Goal: Find contact information: Find contact information

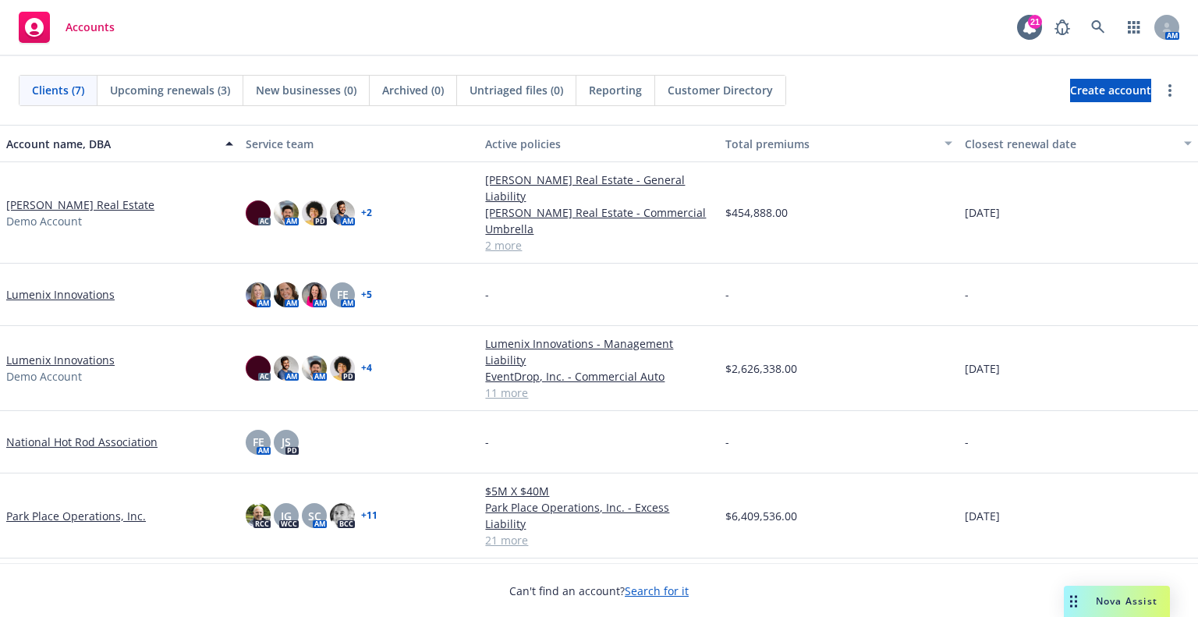
click at [1084, 595] on div "Nova Assist" at bounding box center [1127, 600] width 87 height 13
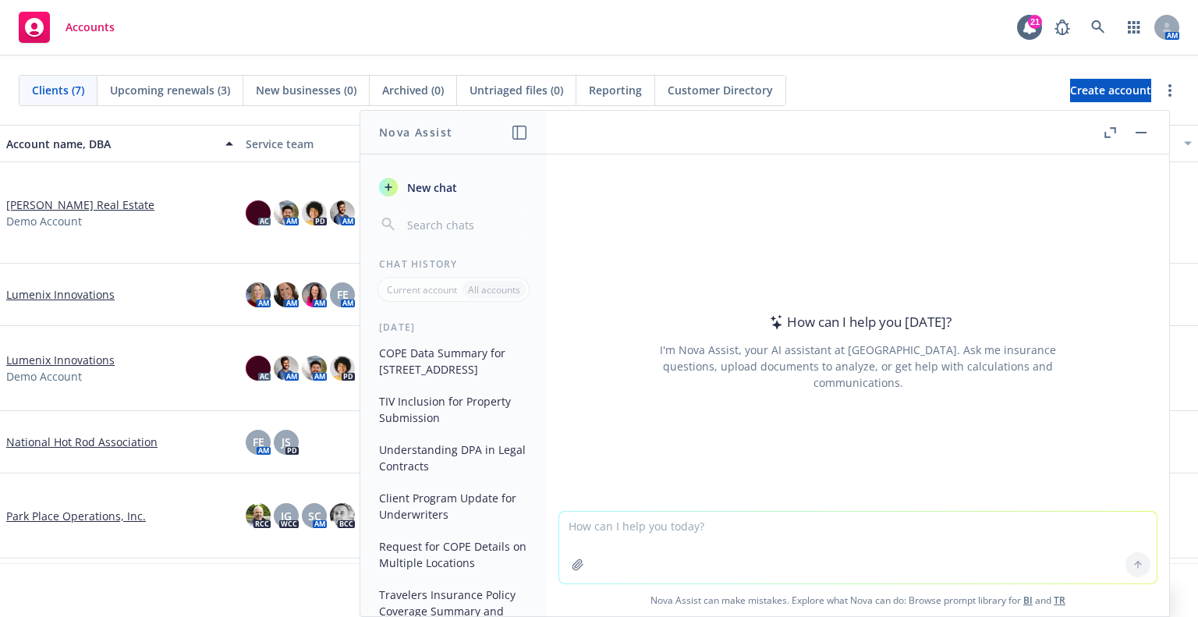
click at [792, 548] on textarea at bounding box center [858, 548] width 598 height 72
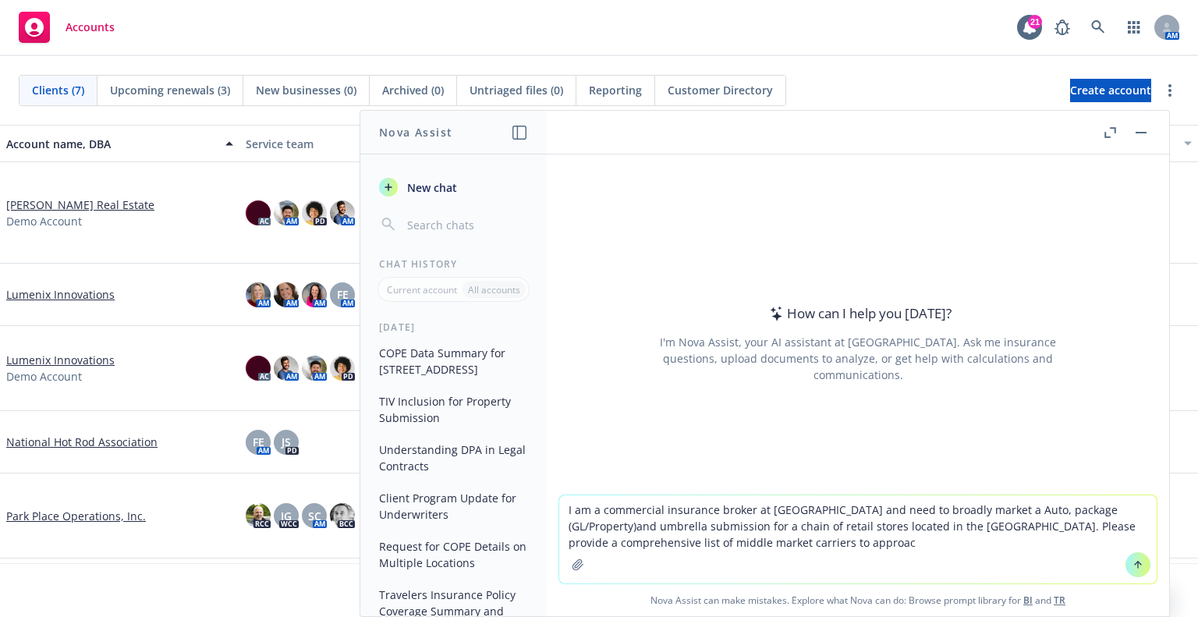
type textarea "I am a commercial insurance broker at [GEOGRAPHIC_DATA] and need to broadly mar…"
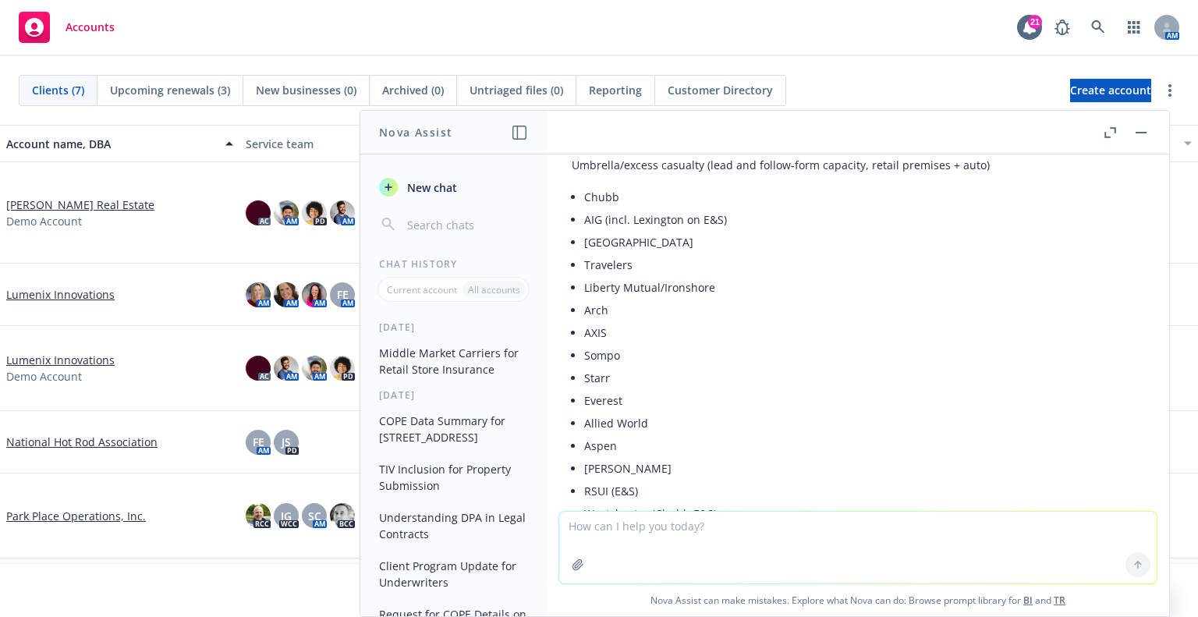
scroll to position [1216, 0]
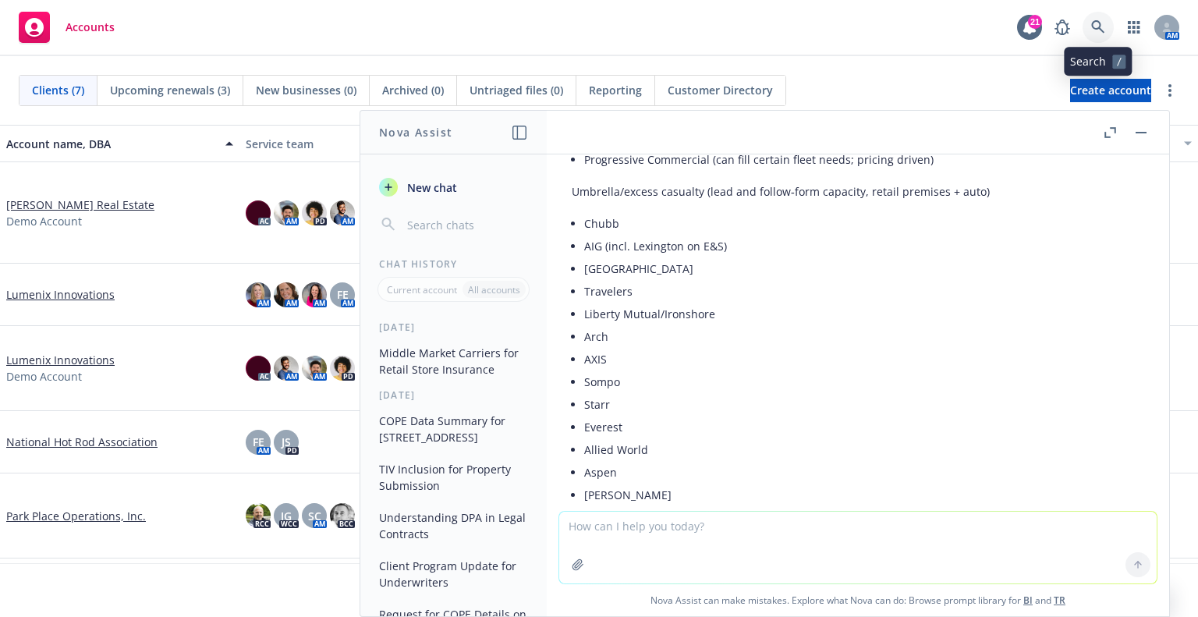
click at [1104, 18] on link at bounding box center [1098, 27] width 31 height 31
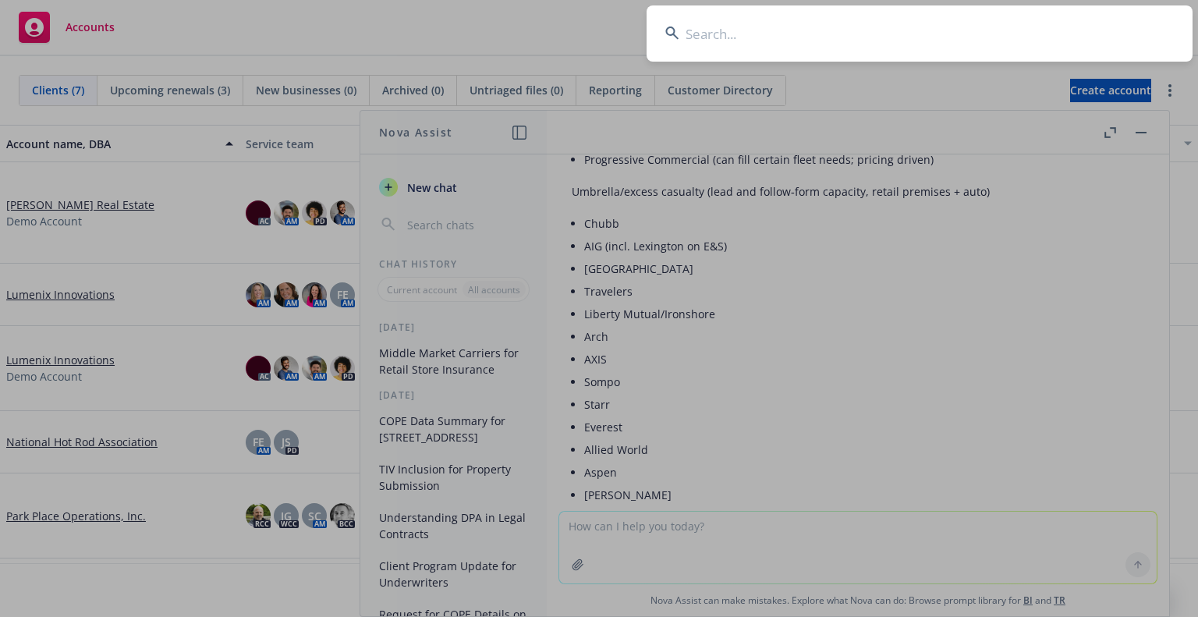
click at [1017, 37] on input at bounding box center [920, 33] width 546 height 56
type input "s"
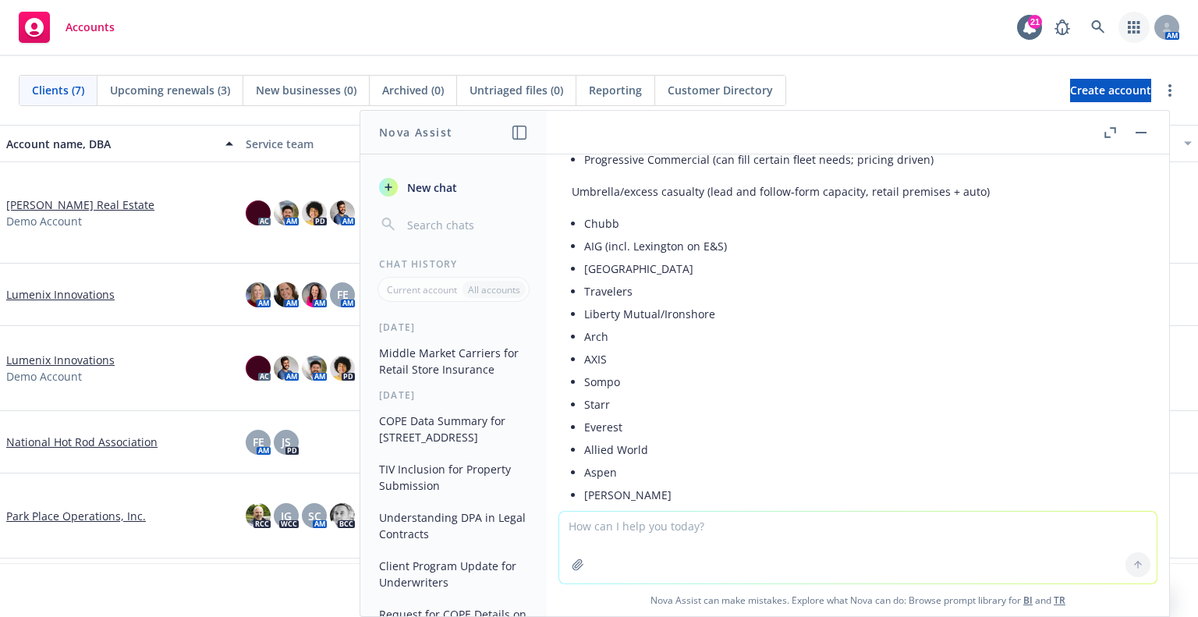
click at [1136, 23] on icon "button" at bounding box center [1134, 27] width 12 height 12
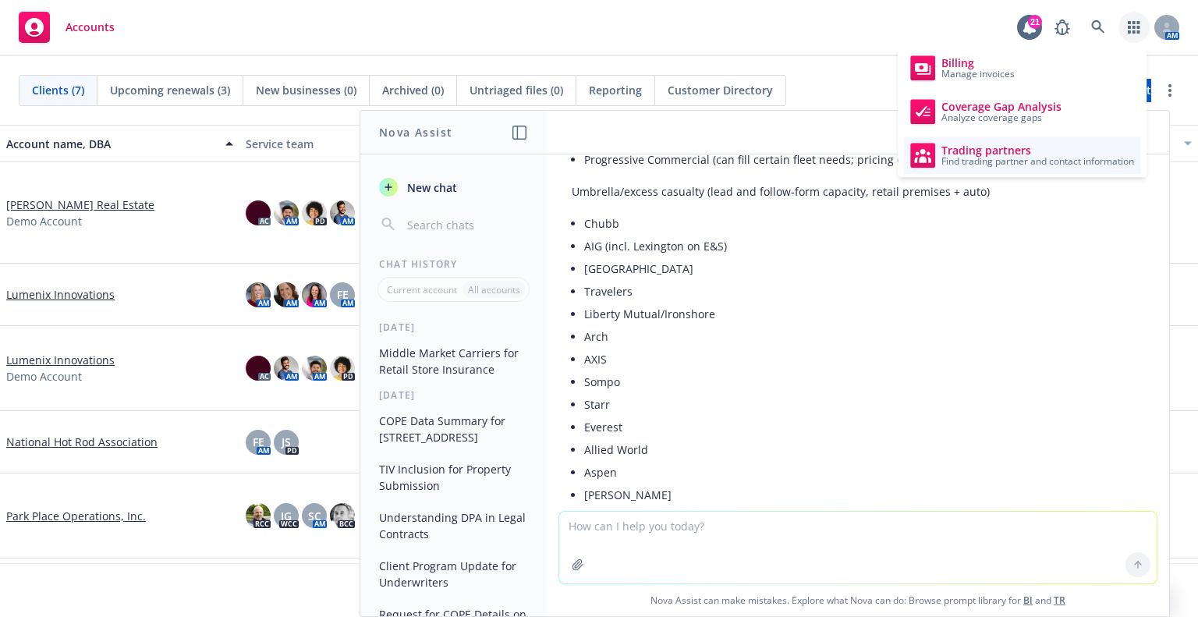
click at [1065, 146] on span "Trading partners" at bounding box center [1038, 150] width 193 height 12
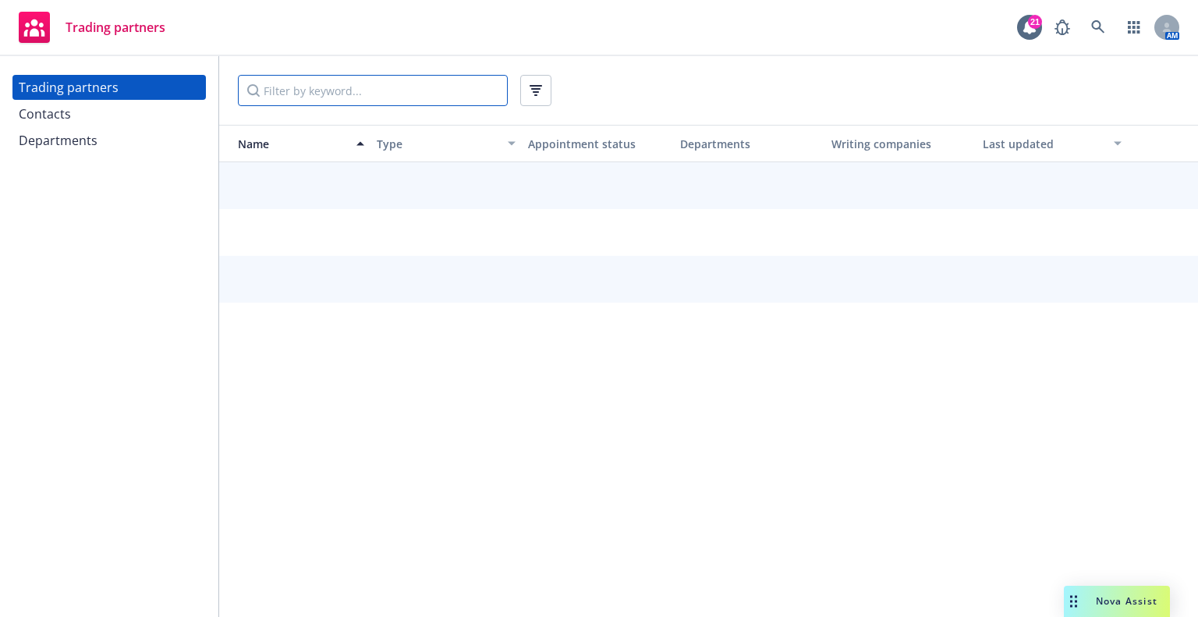
click at [461, 93] on input "Filter by keyword..." at bounding box center [373, 90] width 270 height 31
type input "sompo"
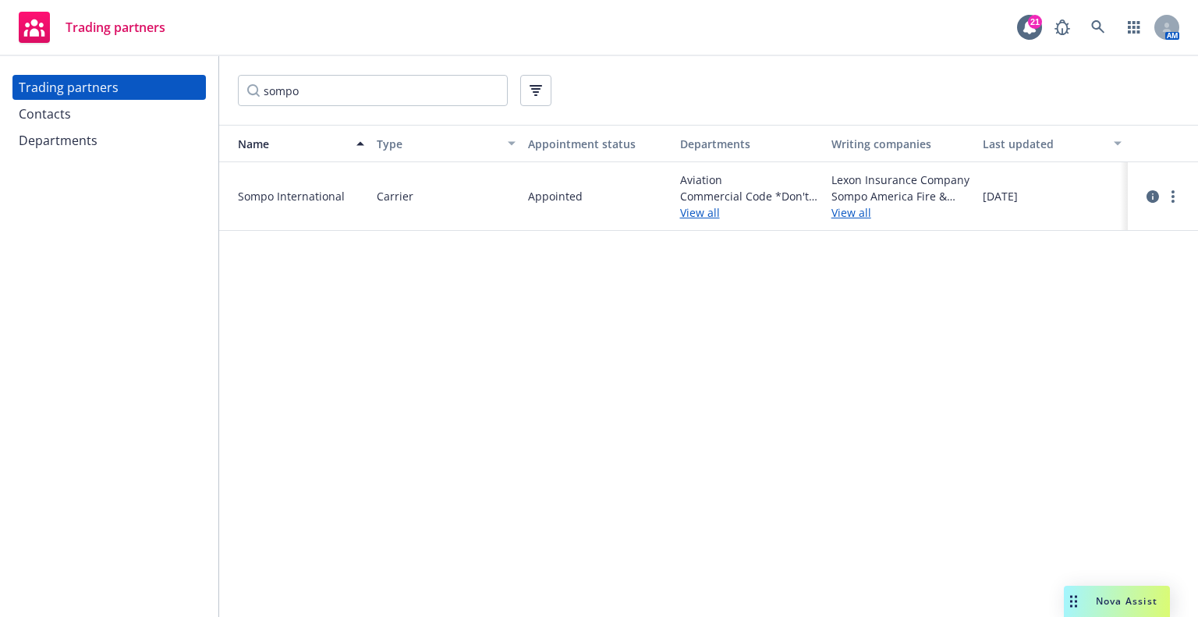
click at [52, 119] on div "Contacts" at bounding box center [45, 113] width 52 height 25
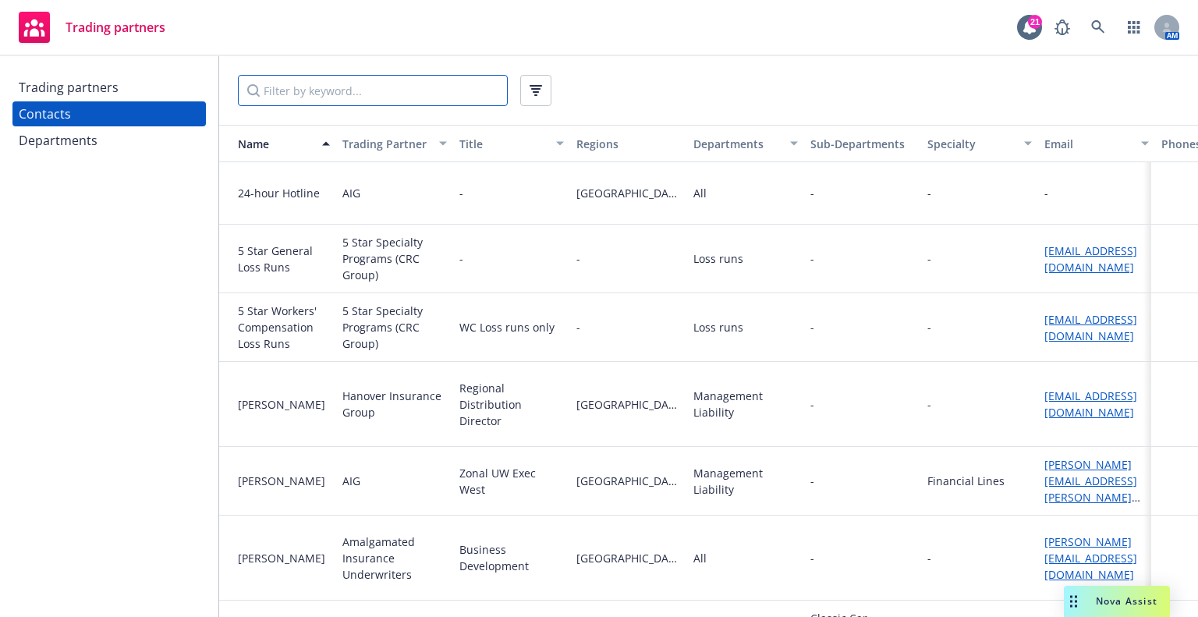
click at [328, 90] on input "Filter by keyword..." at bounding box center [373, 90] width 270 height 31
type input "sompo"
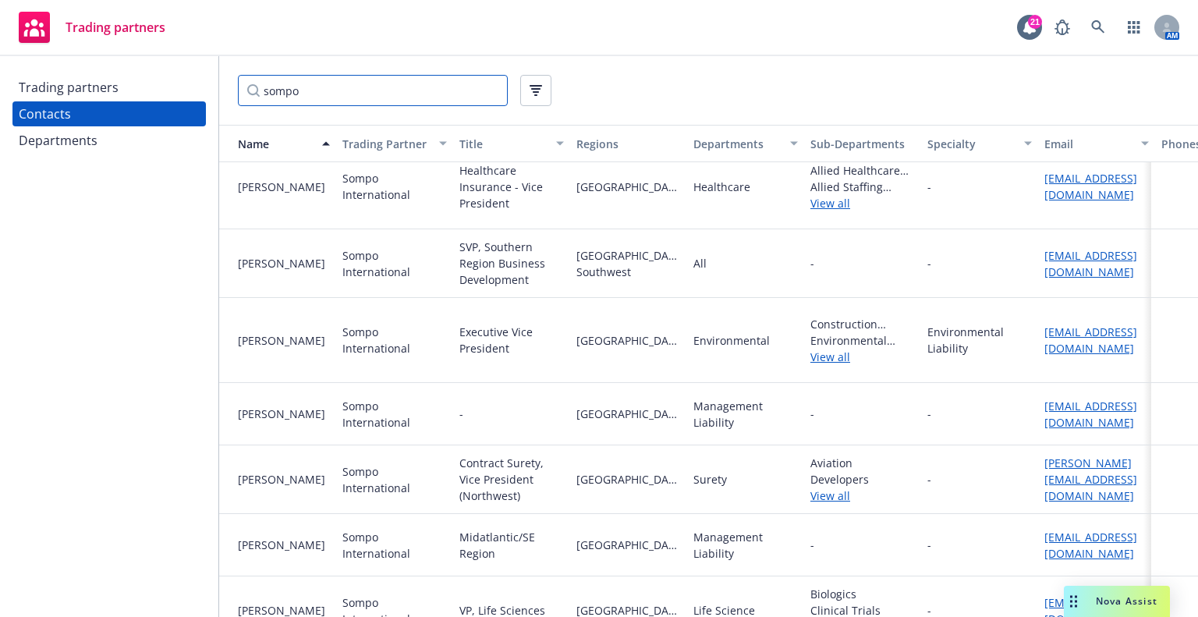
scroll to position [546, 0]
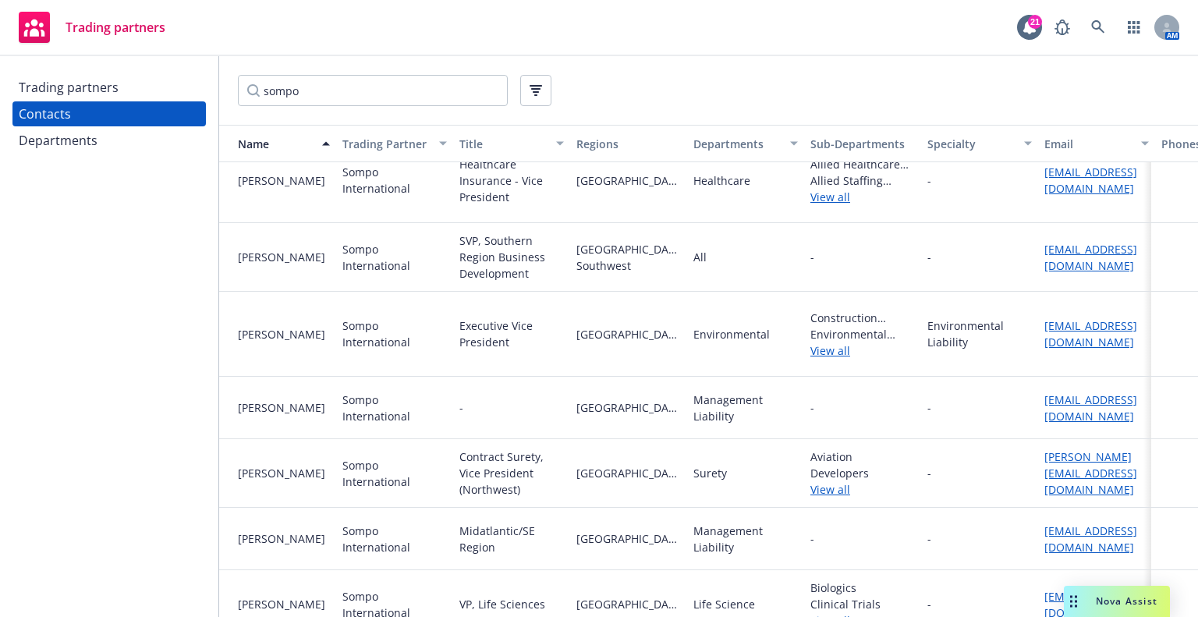
click at [565, 275] on div "SVP, Southern Region Business Development" at bounding box center [511, 257] width 117 height 69
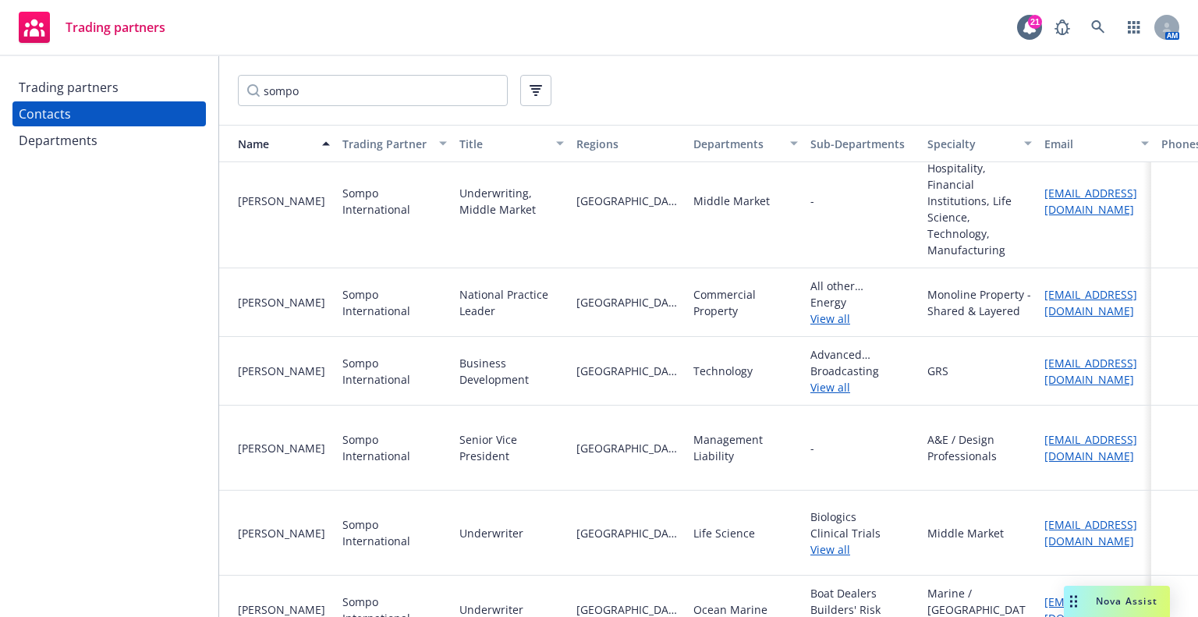
scroll to position [1849, 0]
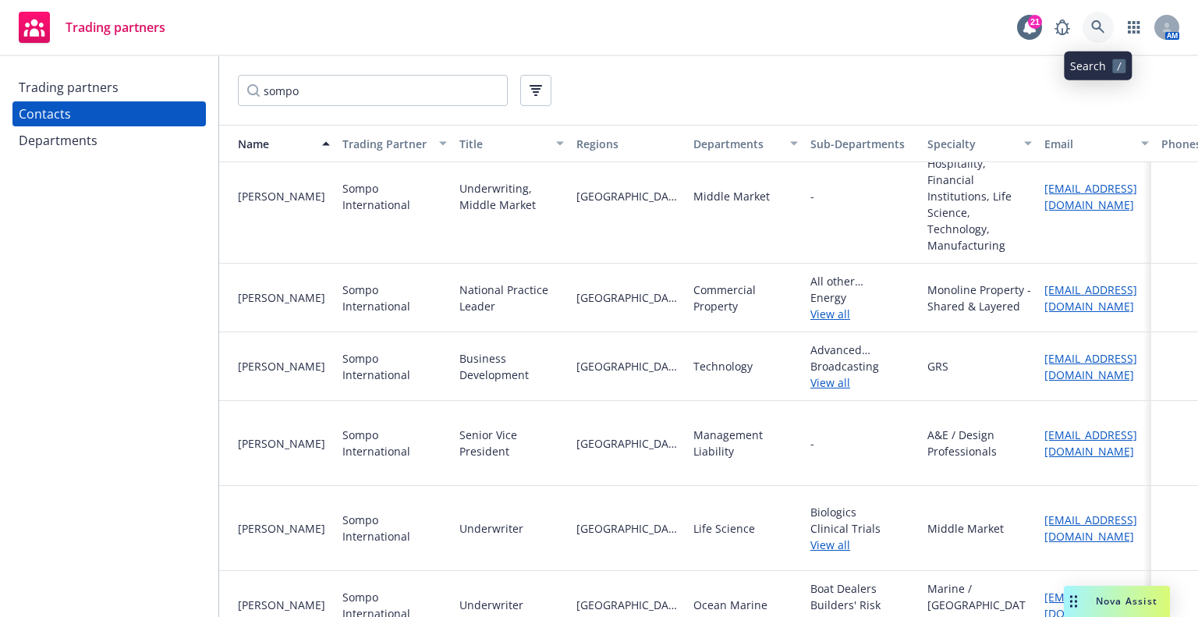
click at [1090, 23] on link at bounding box center [1098, 27] width 31 height 31
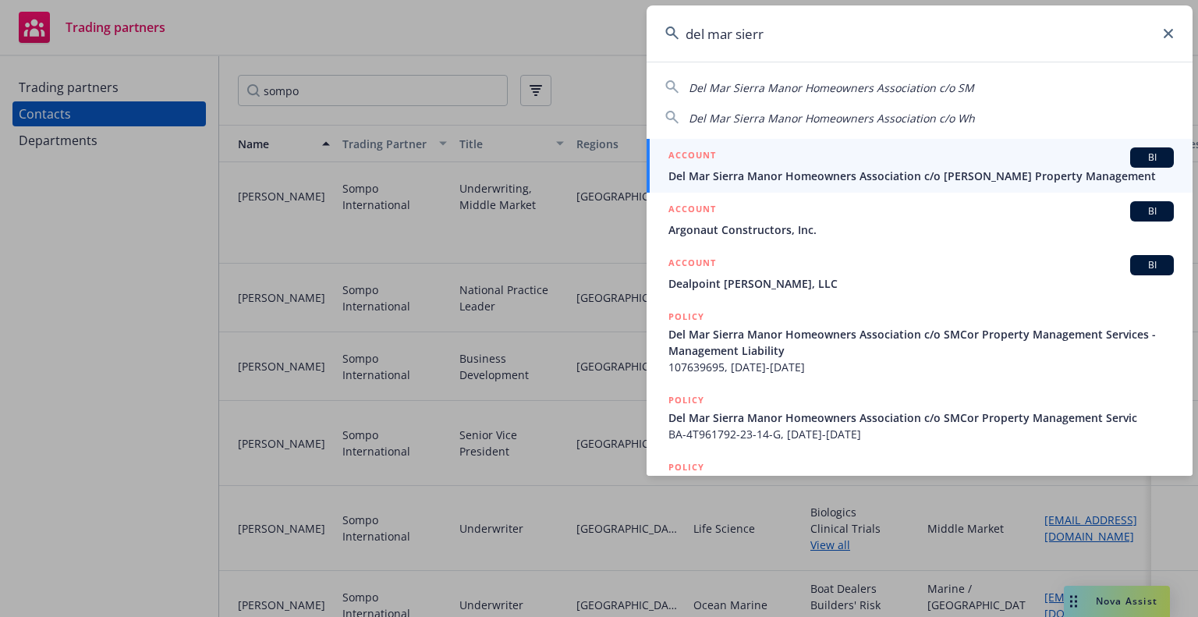
type input "del mar sierr"
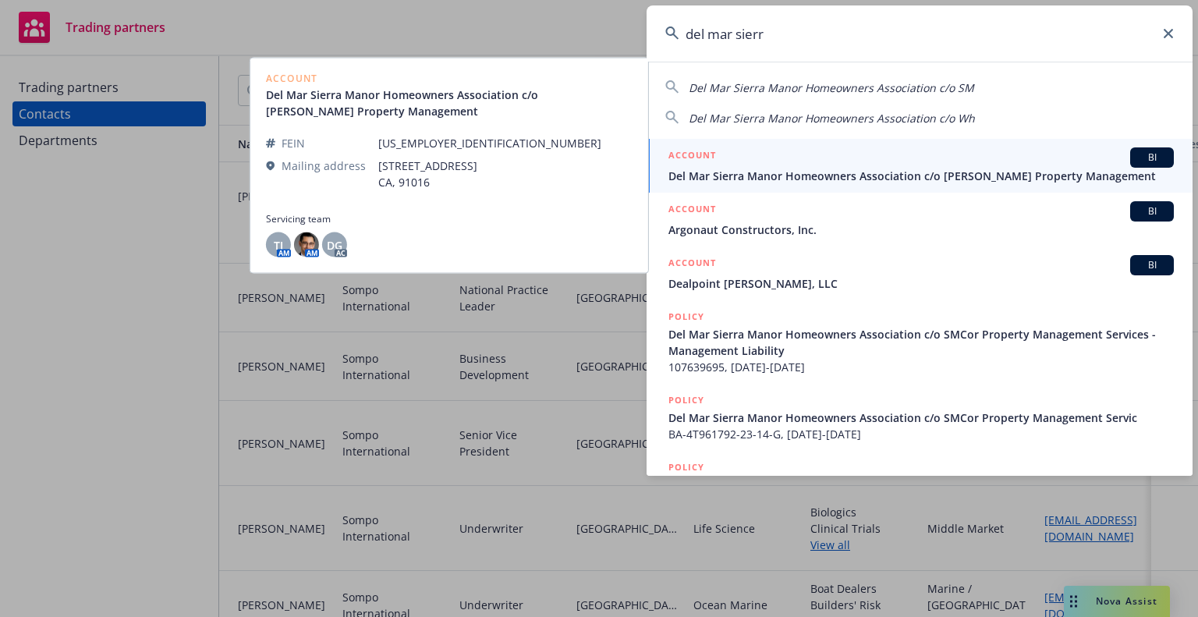
click at [864, 168] on span "Del Mar Sierra Manor Homeowners Association c/o Wheeler Steffen Property Manage…" at bounding box center [922, 176] width 506 height 16
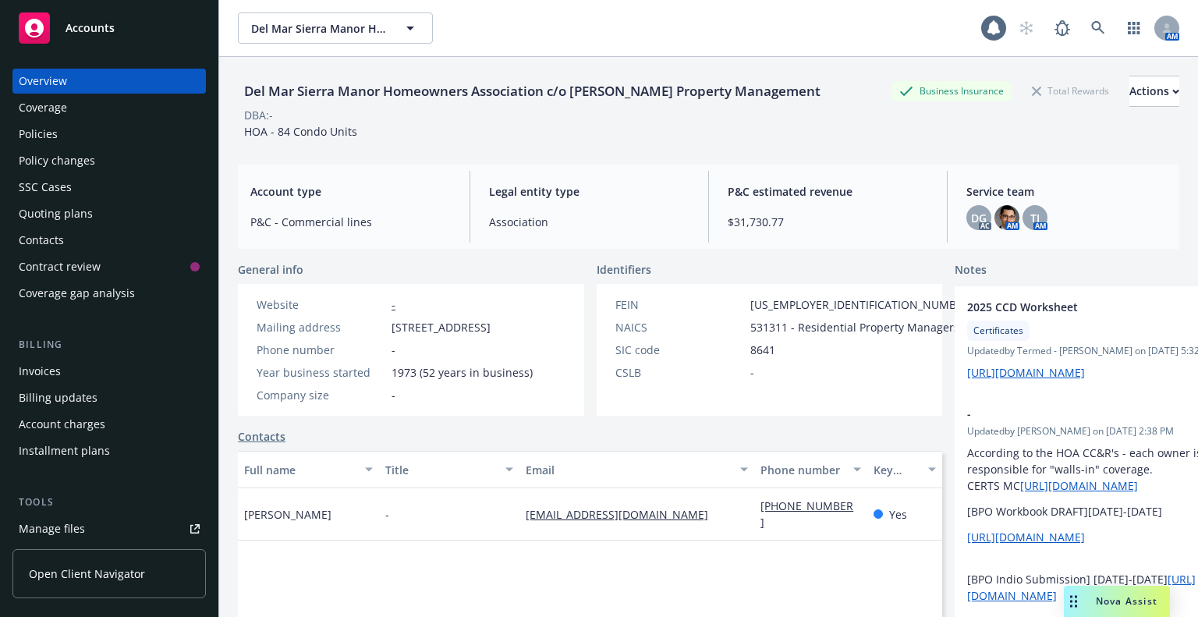
click at [70, 135] on div "Policies" at bounding box center [109, 134] width 181 height 25
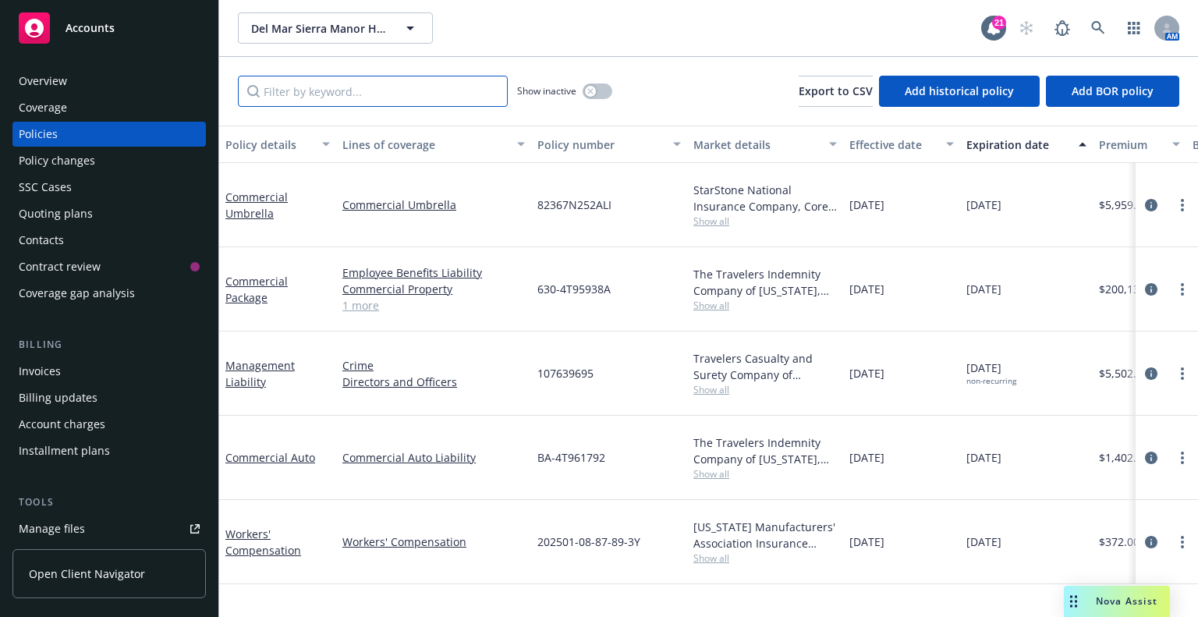
click at [330, 90] on input "Filter by keyword..." at bounding box center [373, 91] width 270 height 31
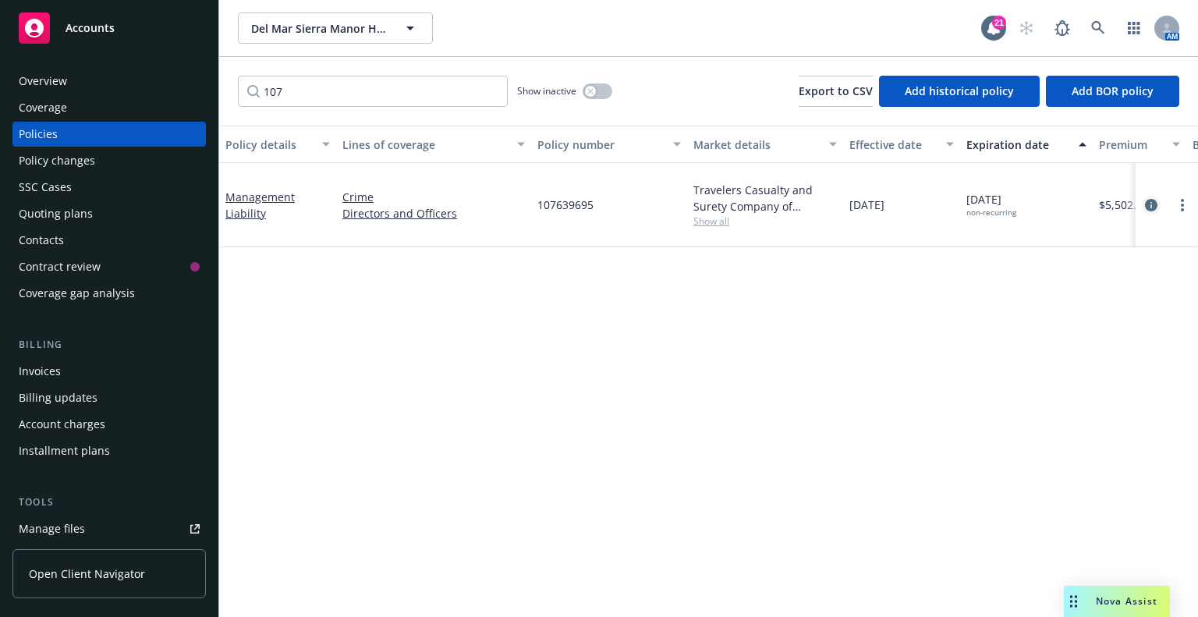
click at [1148, 199] on icon "circleInformation" at bounding box center [1151, 205] width 12 height 12
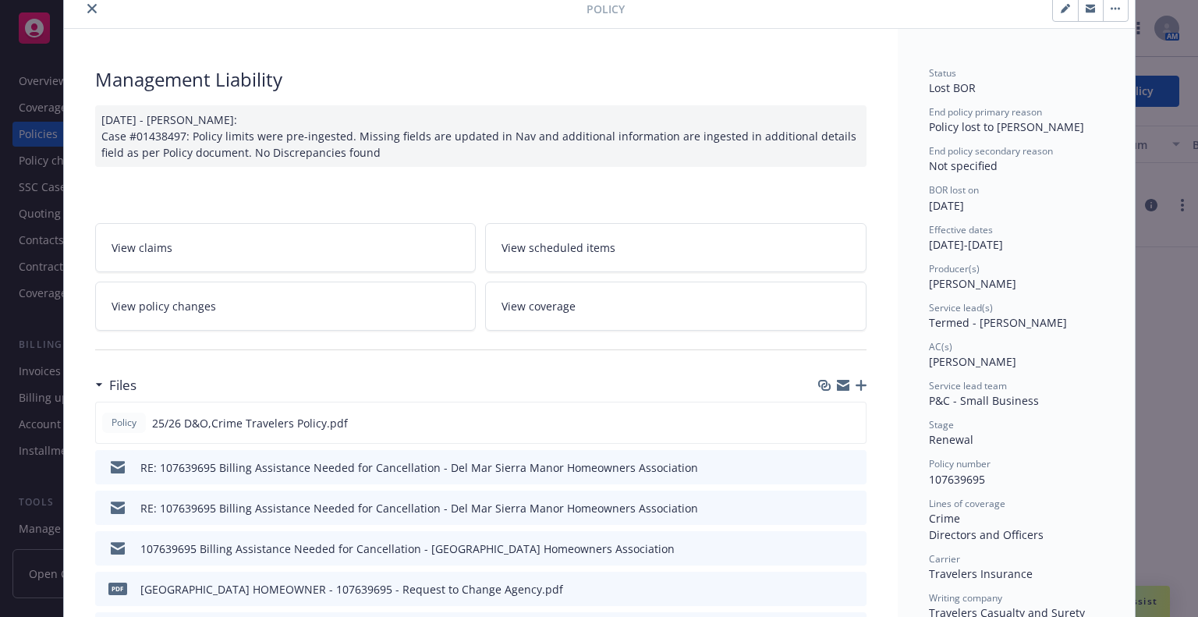
scroll to position [156, 0]
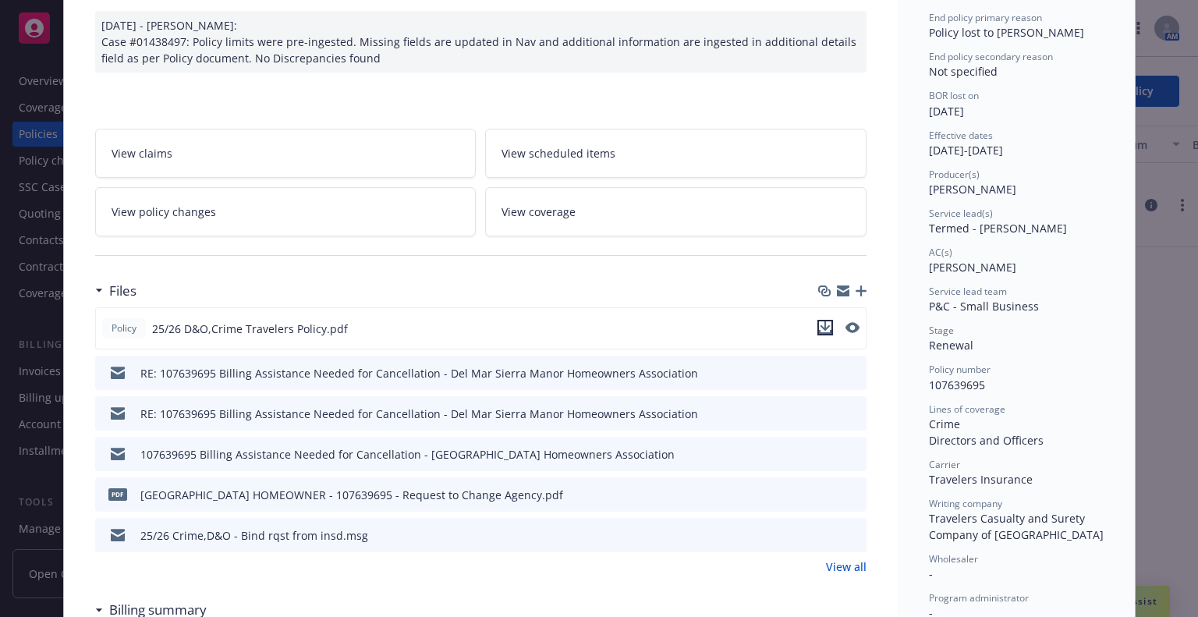
click at [826, 324] on button "download file" at bounding box center [826, 328] width 16 height 16
click at [671, 256] on div at bounding box center [481, 255] width 772 height 38
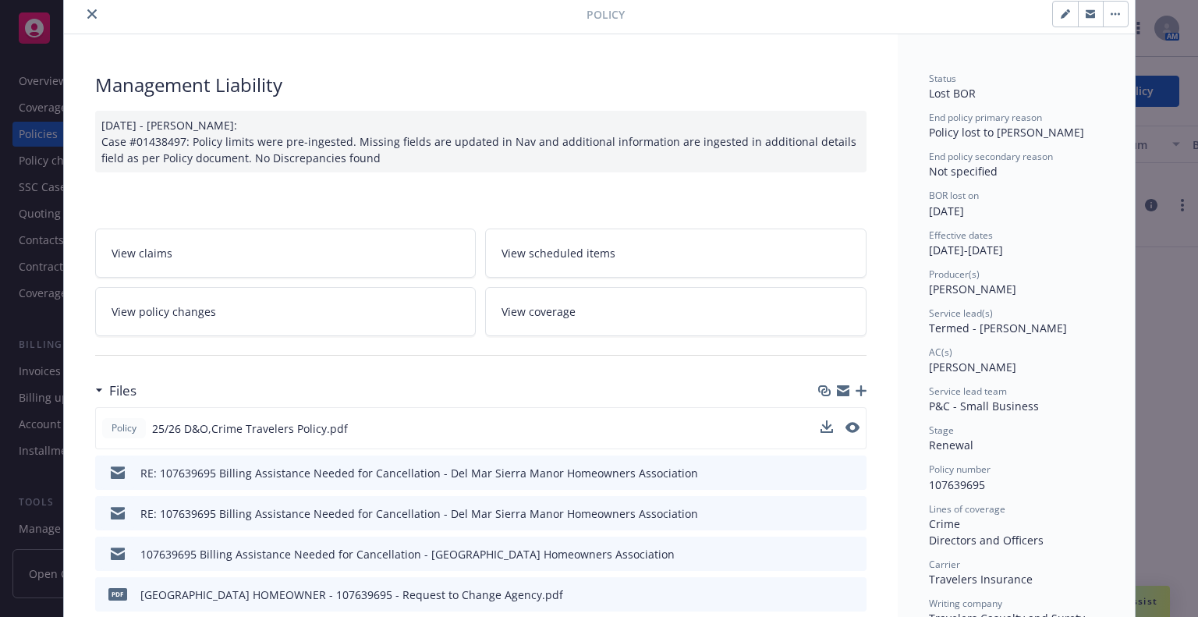
scroll to position [0, 0]
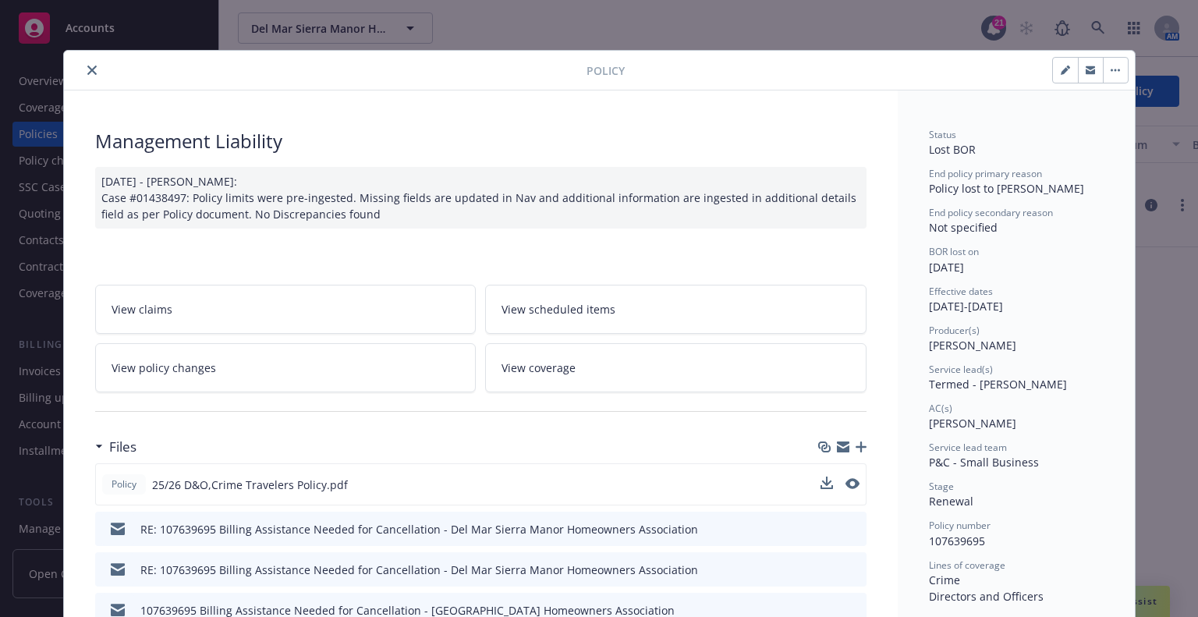
click at [83, 71] on button "close" at bounding box center [92, 70] width 19 height 19
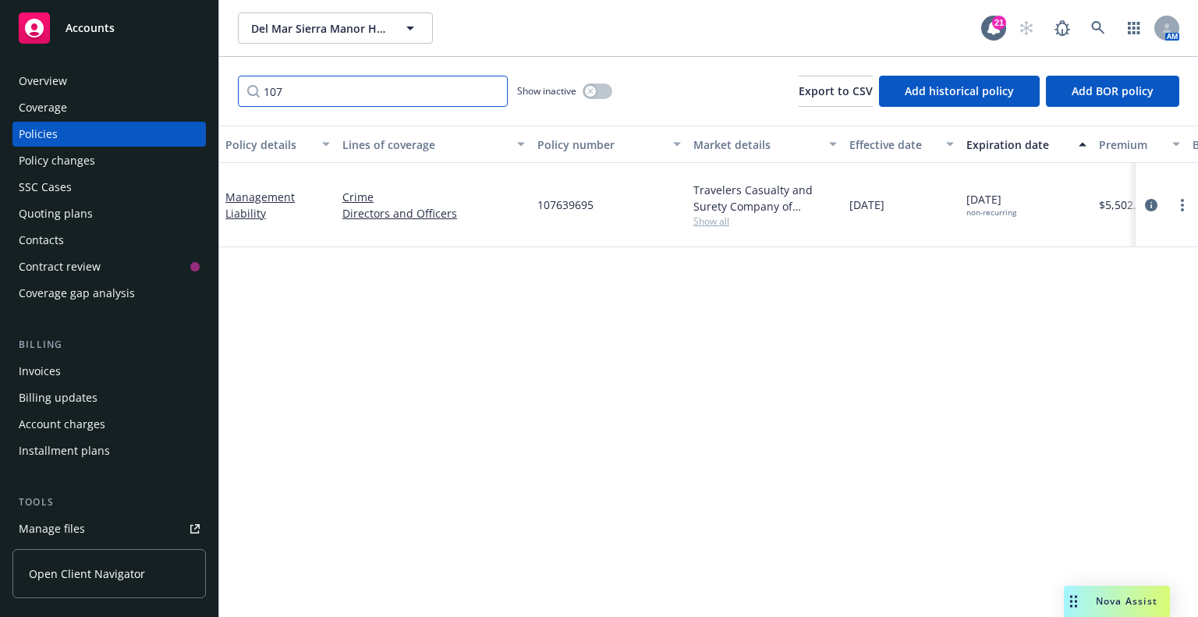
click at [445, 101] on input "107" at bounding box center [373, 91] width 270 height 31
drag, startPoint x: 447, startPoint y: 98, endPoint x: 162, endPoint y: 75, distance: 285.6
click at [162, 75] on div "Accounts Overview Coverage Policies Policy changes SSC Cases Quoting plans Cont…" at bounding box center [599, 308] width 1198 height 617
type input "82367n"
click at [1142, 200] on link "circleInformation" at bounding box center [1151, 205] width 19 height 19
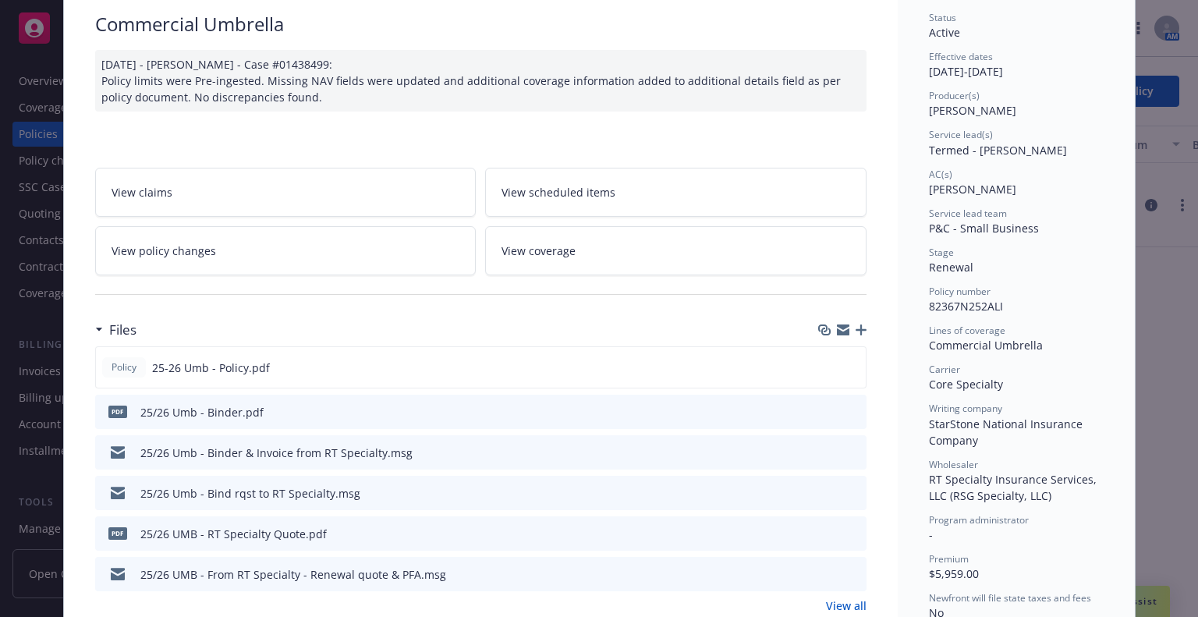
scroll to position [156, 0]
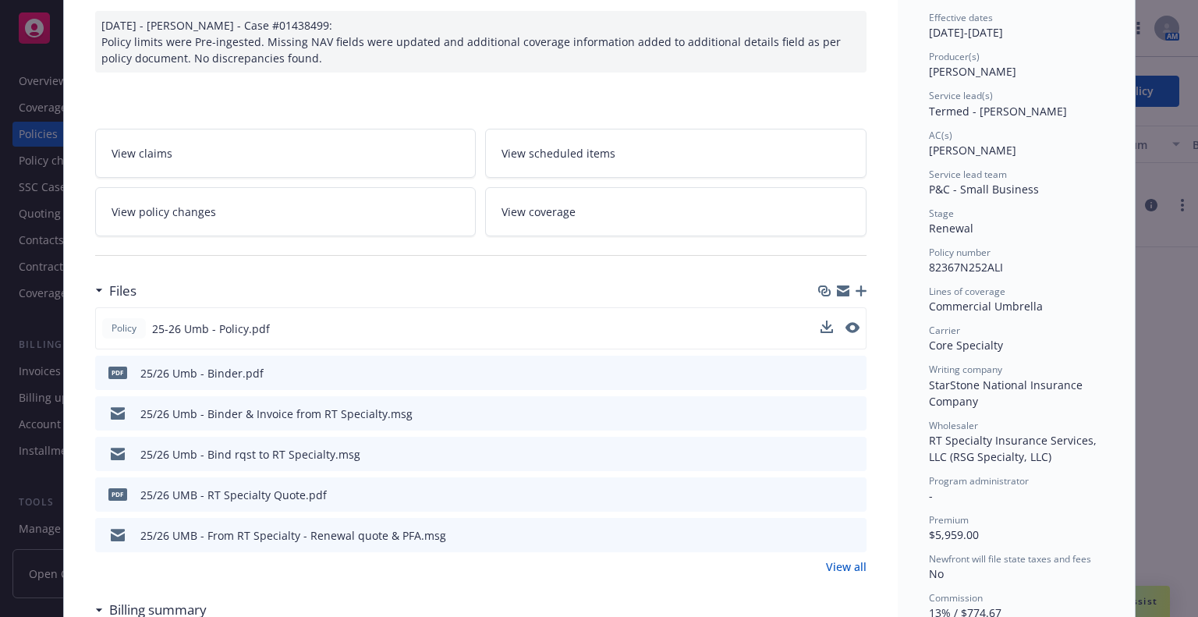
click at [814, 324] on div "Policy 25-26 Umb - Policy.pdf" at bounding box center [481, 328] width 772 height 42
click at [820, 328] on icon "download file" at bounding box center [825, 327] width 12 height 12
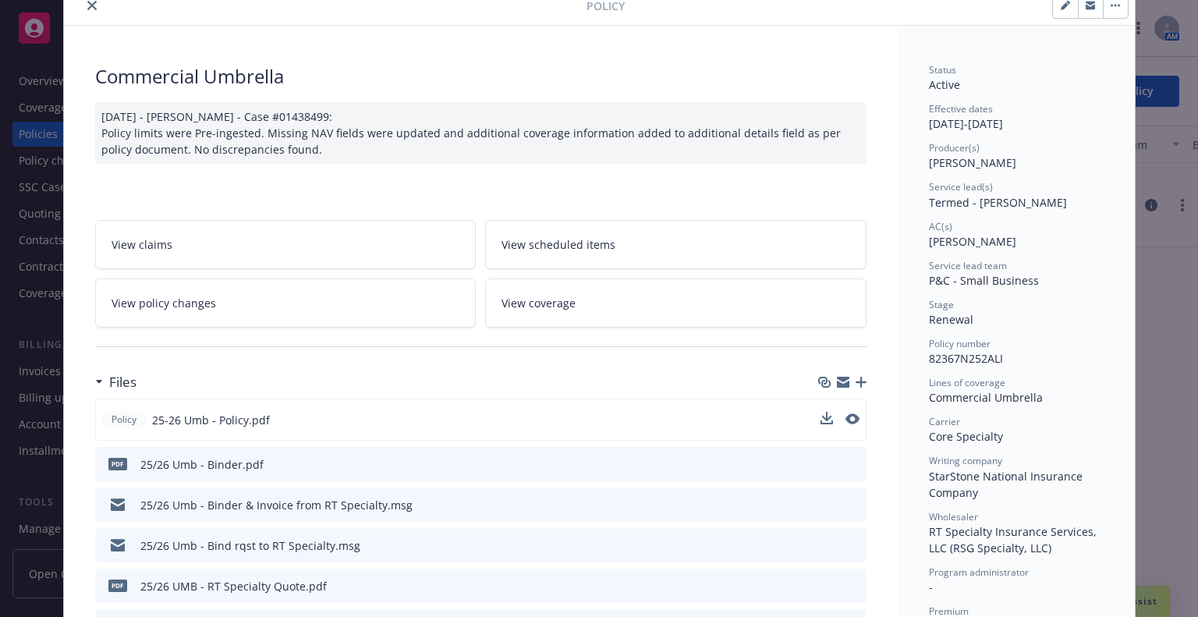
scroll to position [0, 0]
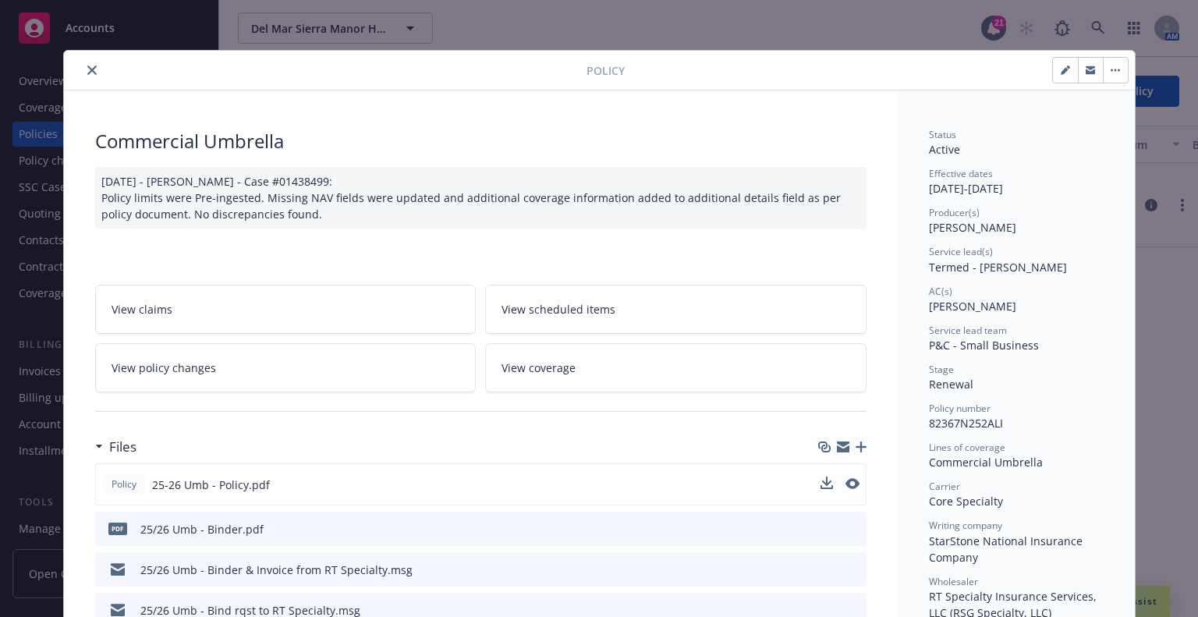
click at [87, 66] on icon "close" at bounding box center [91, 70] width 9 height 9
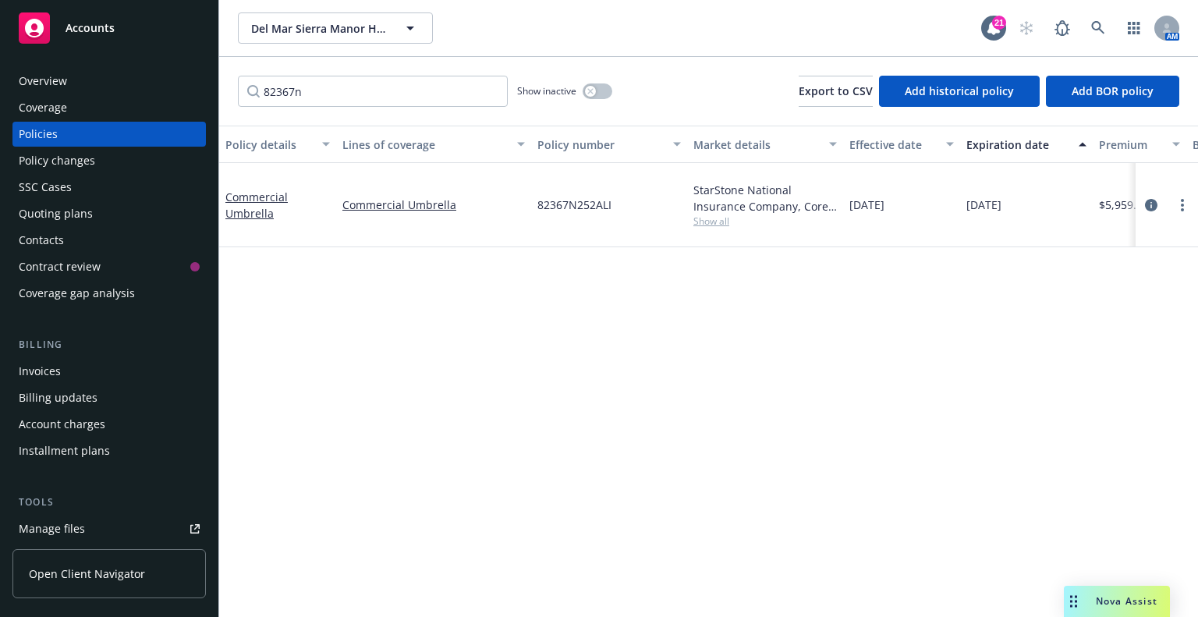
drag, startPoint x: 789, startPoint y: 512, endPoint x: 811, endPoint y: 518, distance: 22.7
click at [789, 512] on div "Policy details Lines of coverage Policy number Market details Effective date Ex…" at bounding box center [708, 371] width 979 height 491
click at [1084, 601] on div "Nova Assist" at bounding box center [1127, 600] width 87 height 13
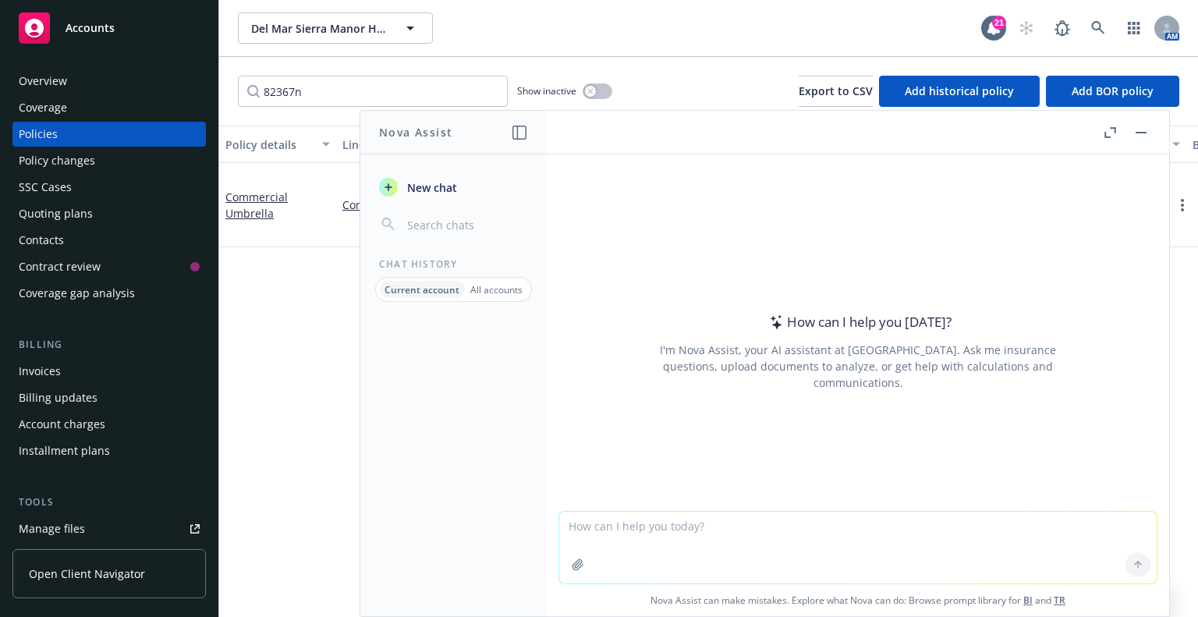
click at [470, 290] on p "All accounts" at bounding box center [496, 289] width 52 height 13
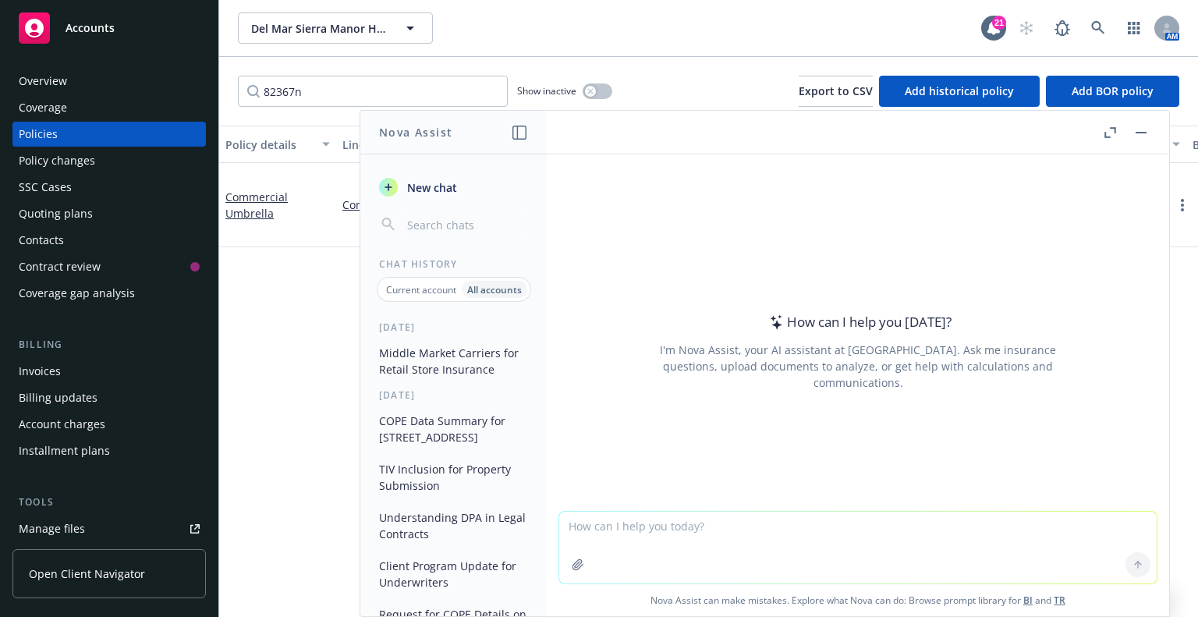
click at [431, 353] on button "Middle Market Carriers for Retail Store Insurance" at bounding box center [453, 361] width 161 height 42
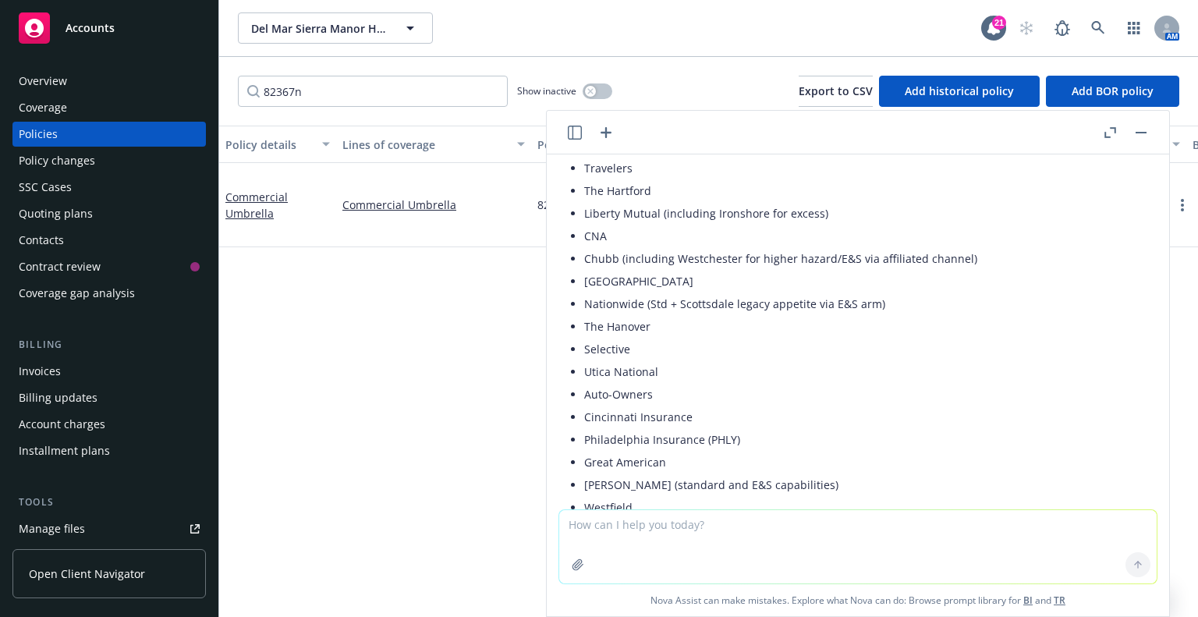
scroll to position [126, 0]
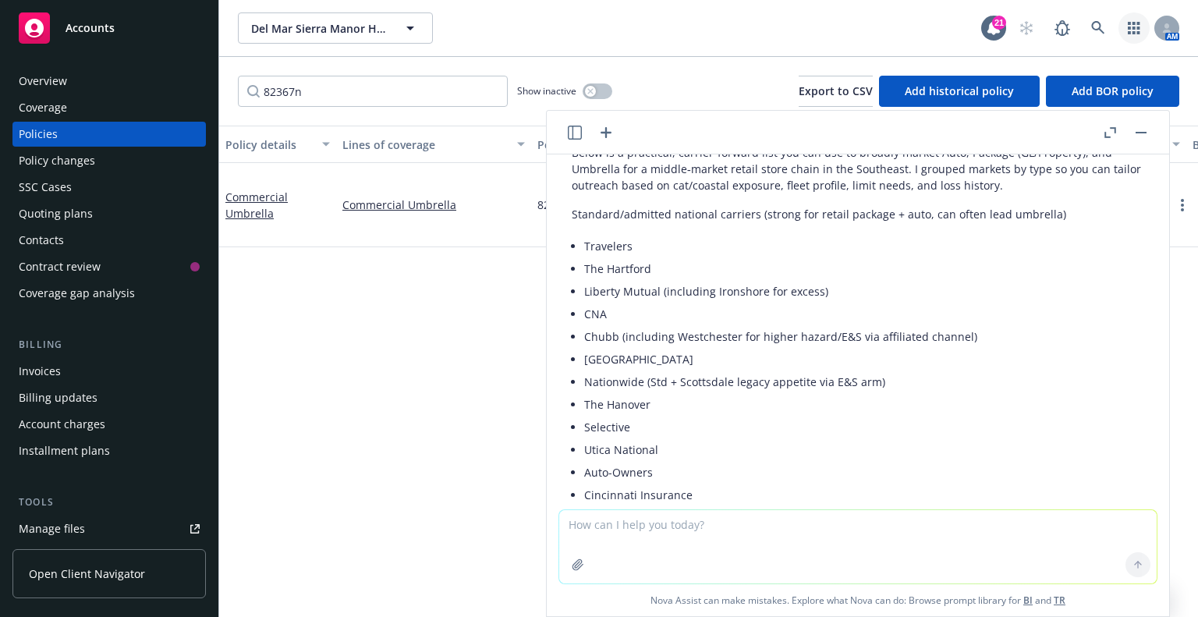
click at [1122, 22] on link "button" at bounding box center [1134, 27] width 31 height 31
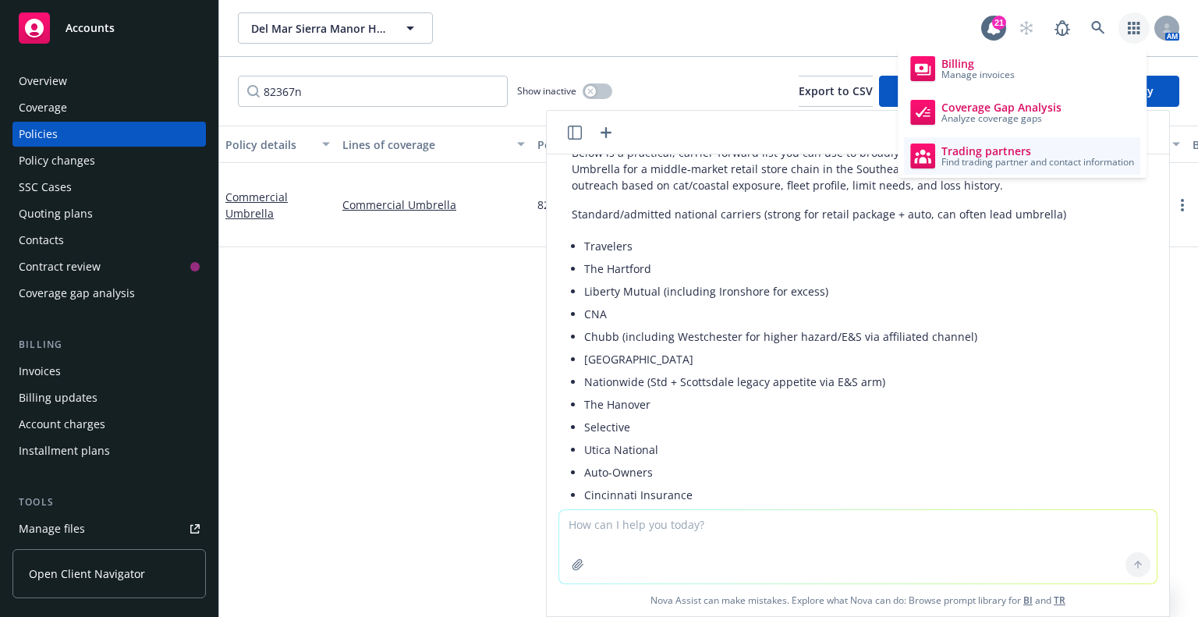
click at [958, 161] on span "Find trading partner and contact information" at bounding box center [1038, 162] width 193 height 9
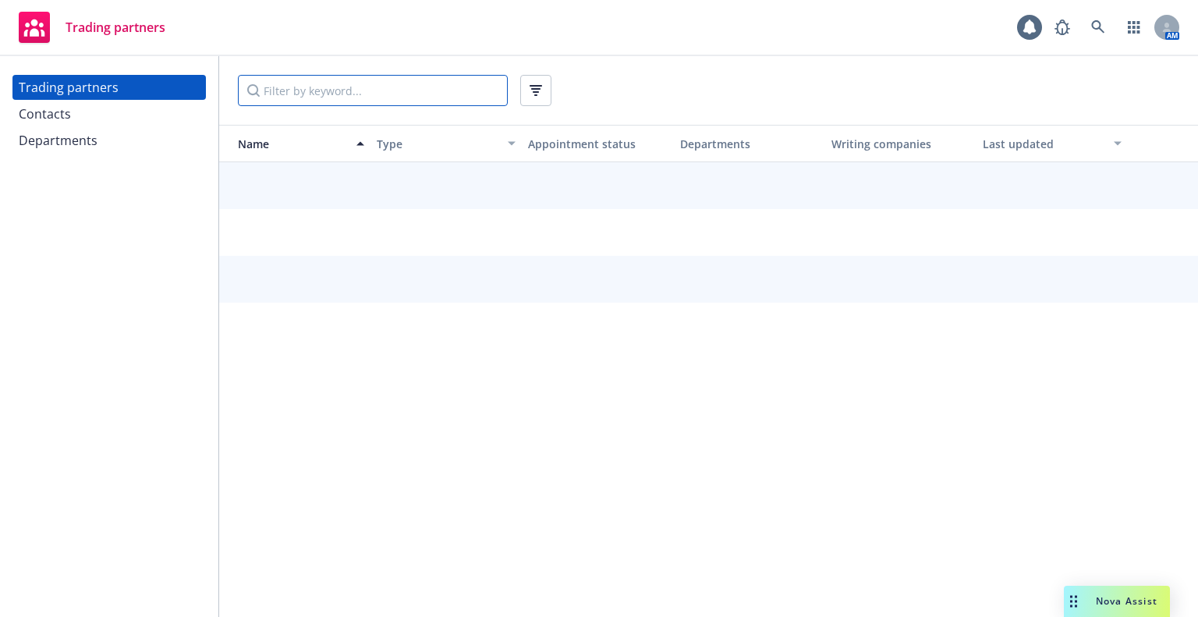
click at [403, 94] on input "Filter by keyword..." at bounding box center [373, 90] width 270 height 31
type input "utica"
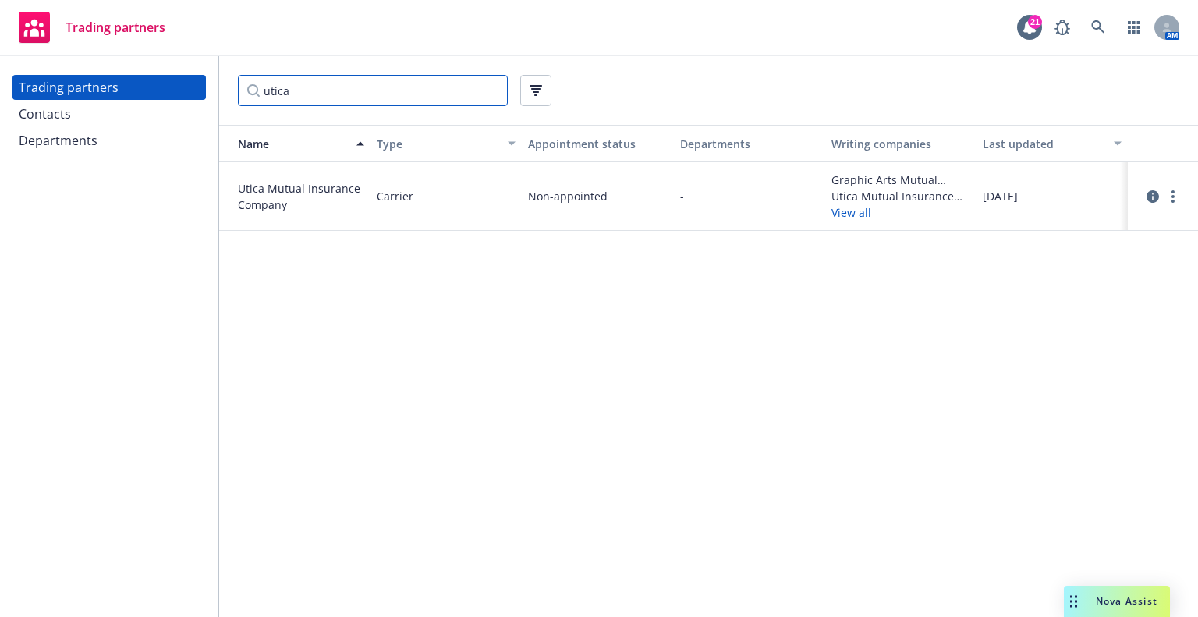
drag, startPoint x: 406, startPoint y: 89, endPoint x: 208, endPoint y: 83, distance: 197.4
click at [208, 83] on div "Trading partners Contacts Departments utica Name Type Appointment status Depart…" at bounding box center [599, 336] width 1198 height 561
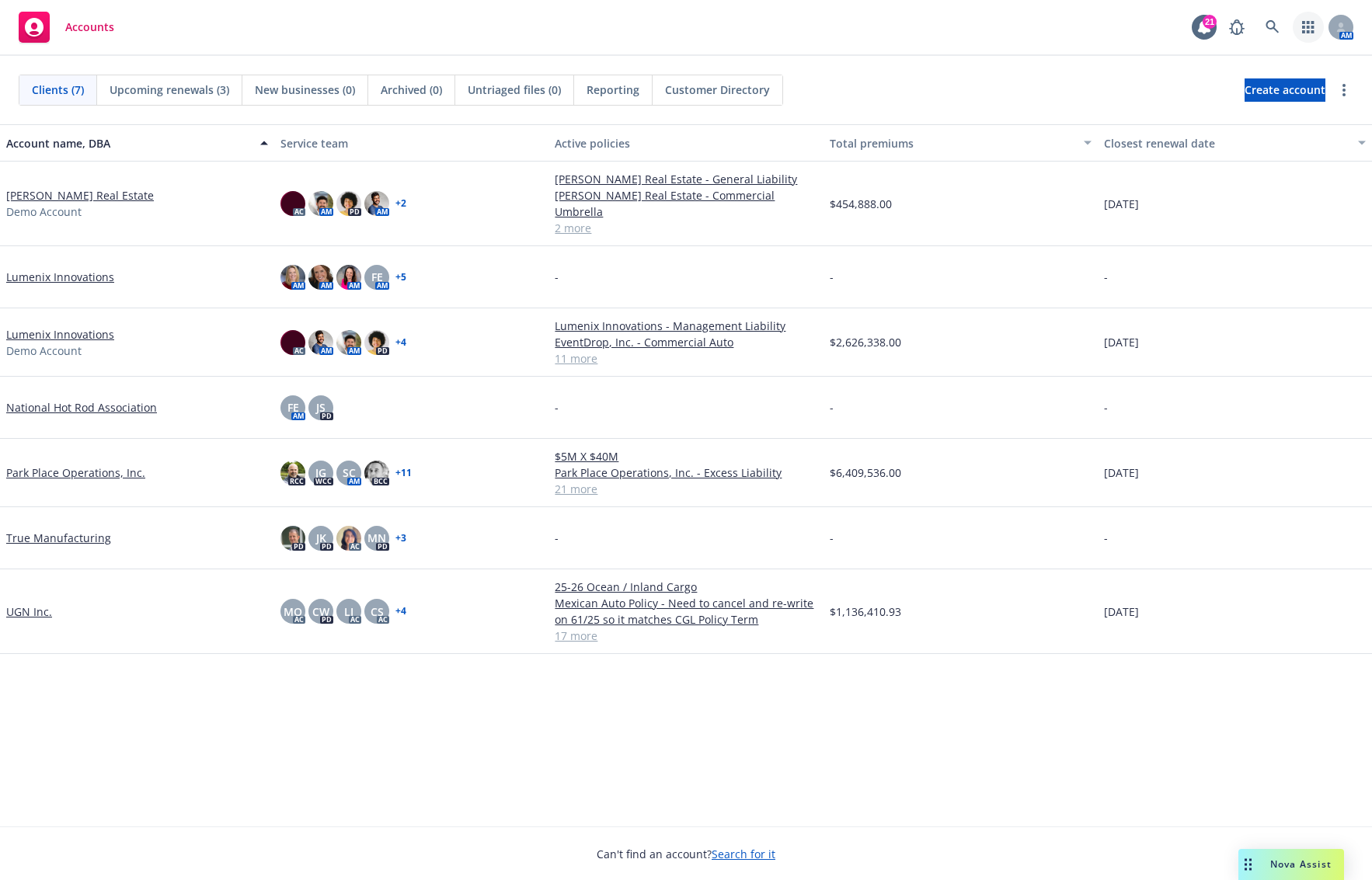
click at [1309, 29] on icon "button" at bounding box center [1307, 27] width 12 height 12
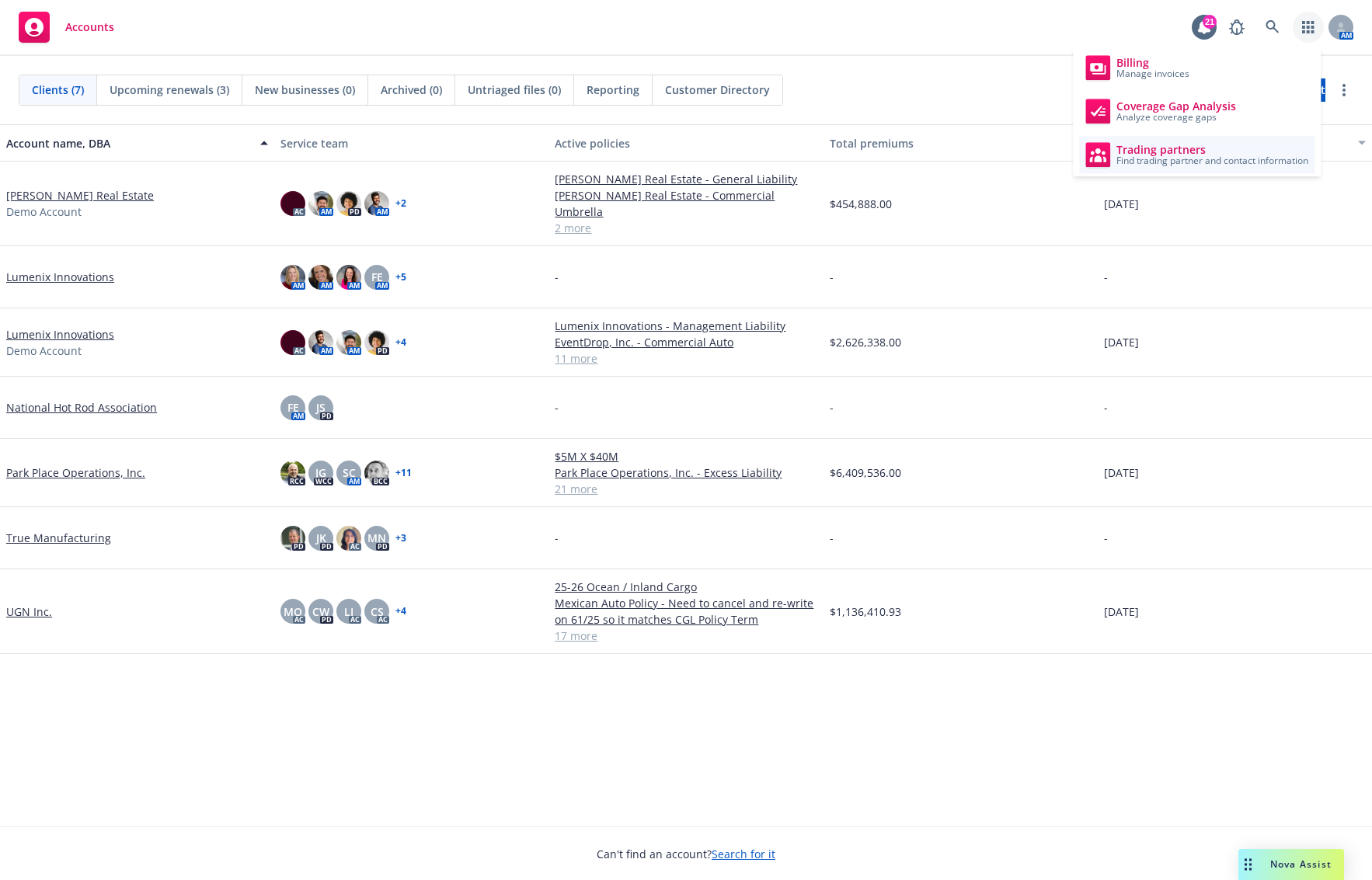
click at [1198, 143] on span "Trading partners" at bounding box center [1212, 149] width 192 height 12
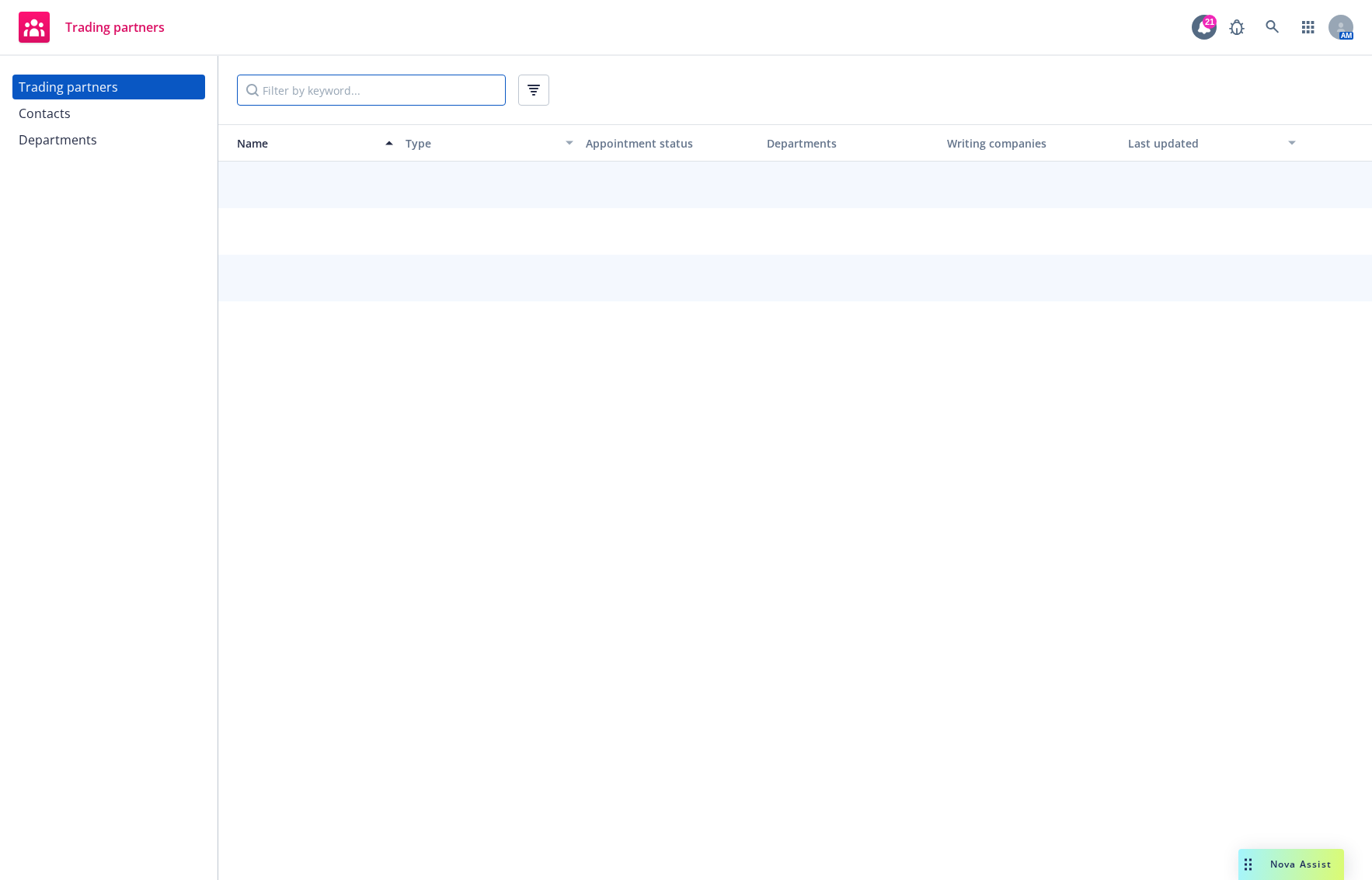
click at [418, 101] on input "Filter by keyword..." at bounding box center [371, 90] width 269 height 31
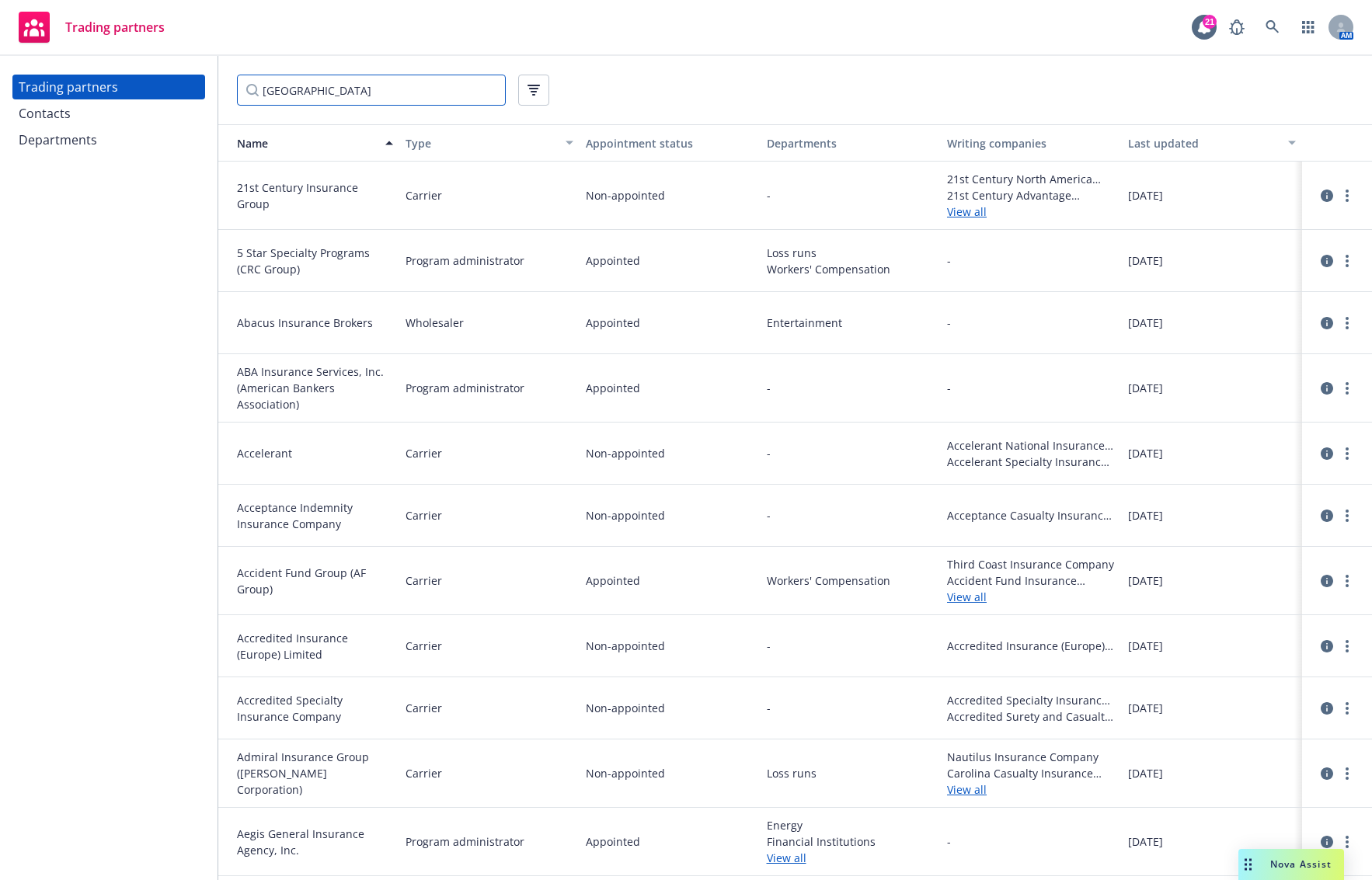
type input "[GEOGRAPHIC_DATA]"
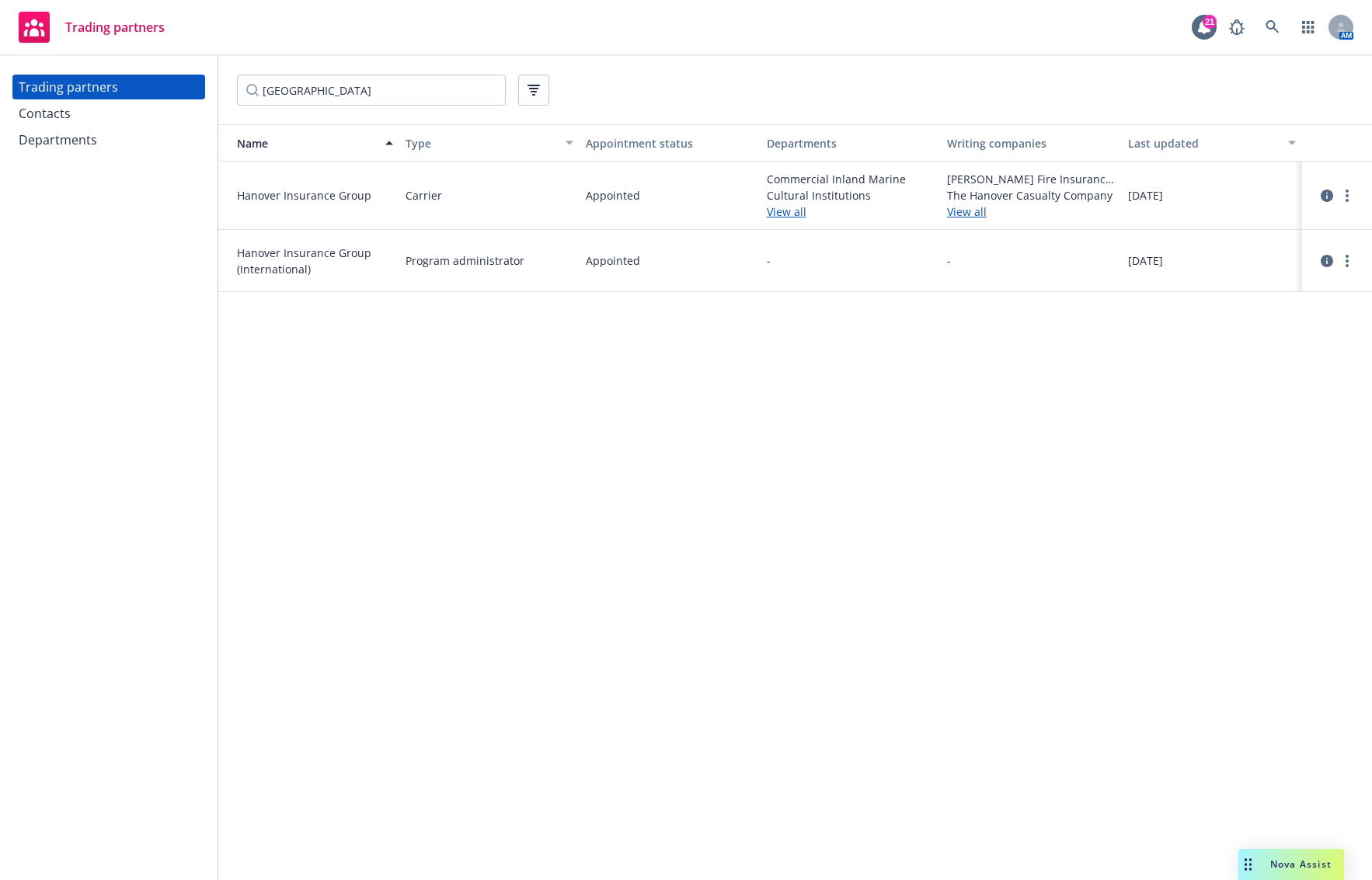
click at [833, 192] on span "Cultural Institutions" at bounding box center [850, 195] width 168 height 16
click at [787, 216] on link "View all" at bounding box center [850, 211] width 168 height 16
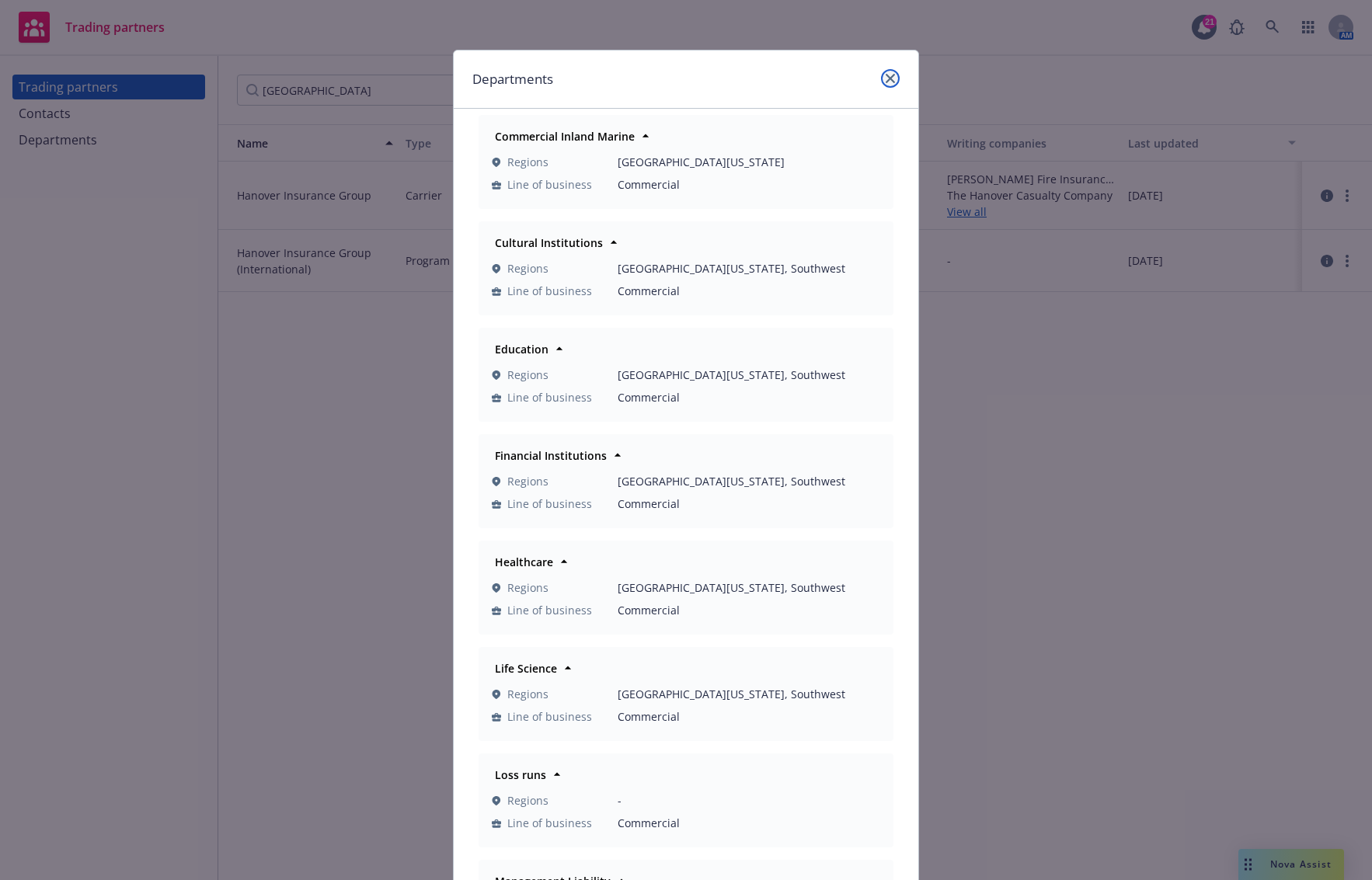
click at [885, 77] on icon "close" at bounding box center [889, 78] width 9 height 9
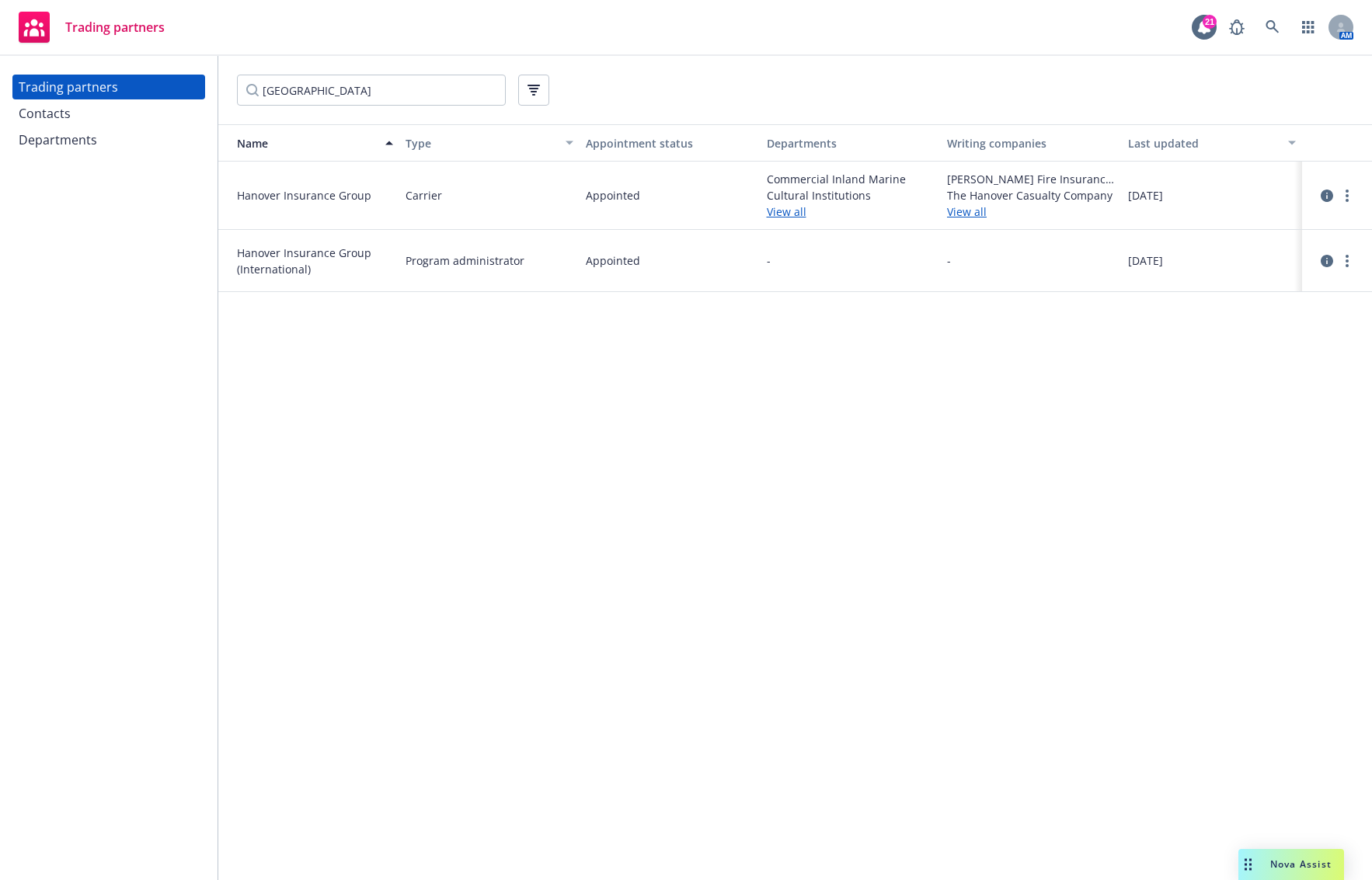
click at [114, 118] on div "Contacts" at bounding box center [109, 112] width 180 height 25
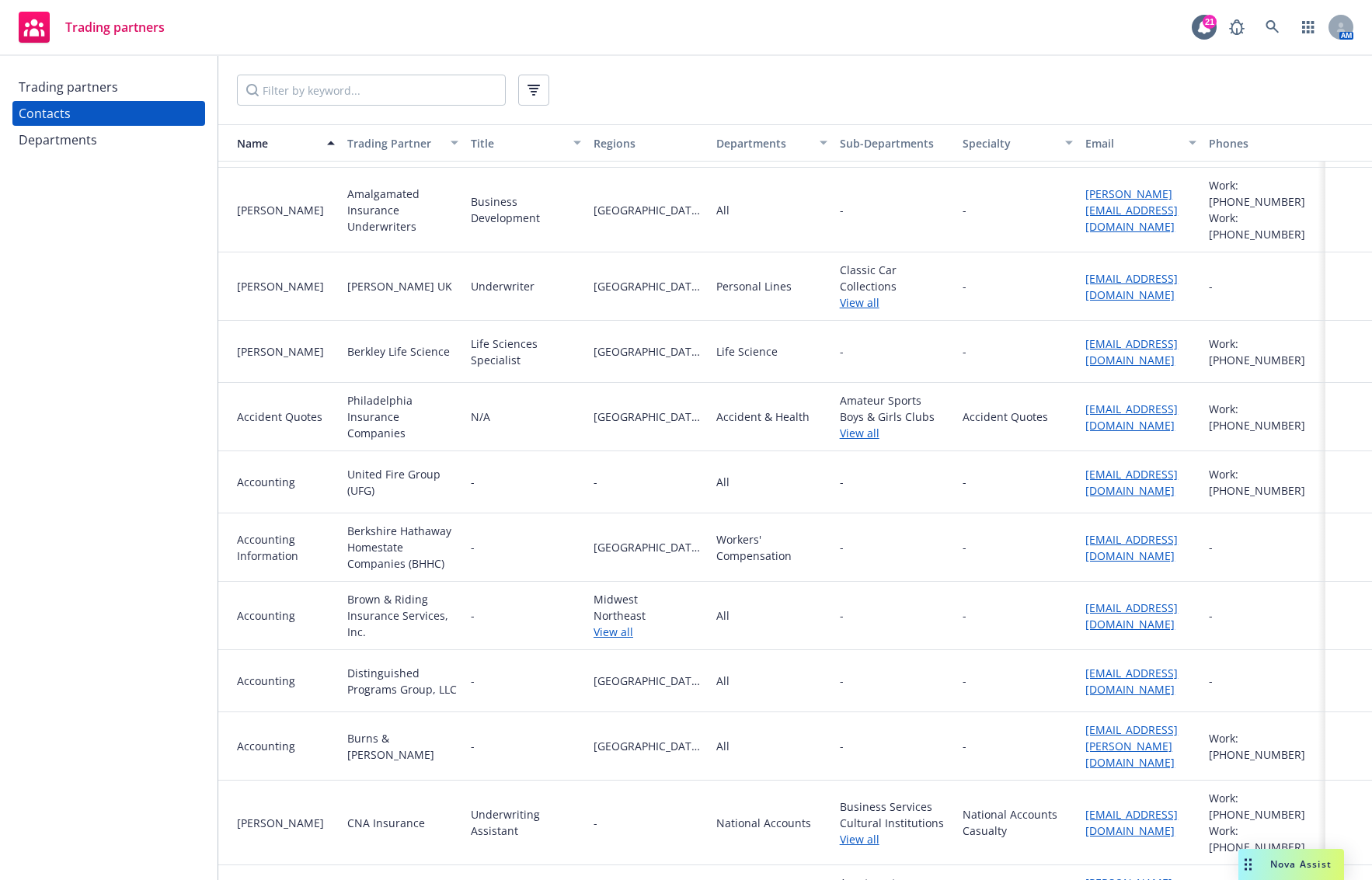
scroll to position [621, 0]
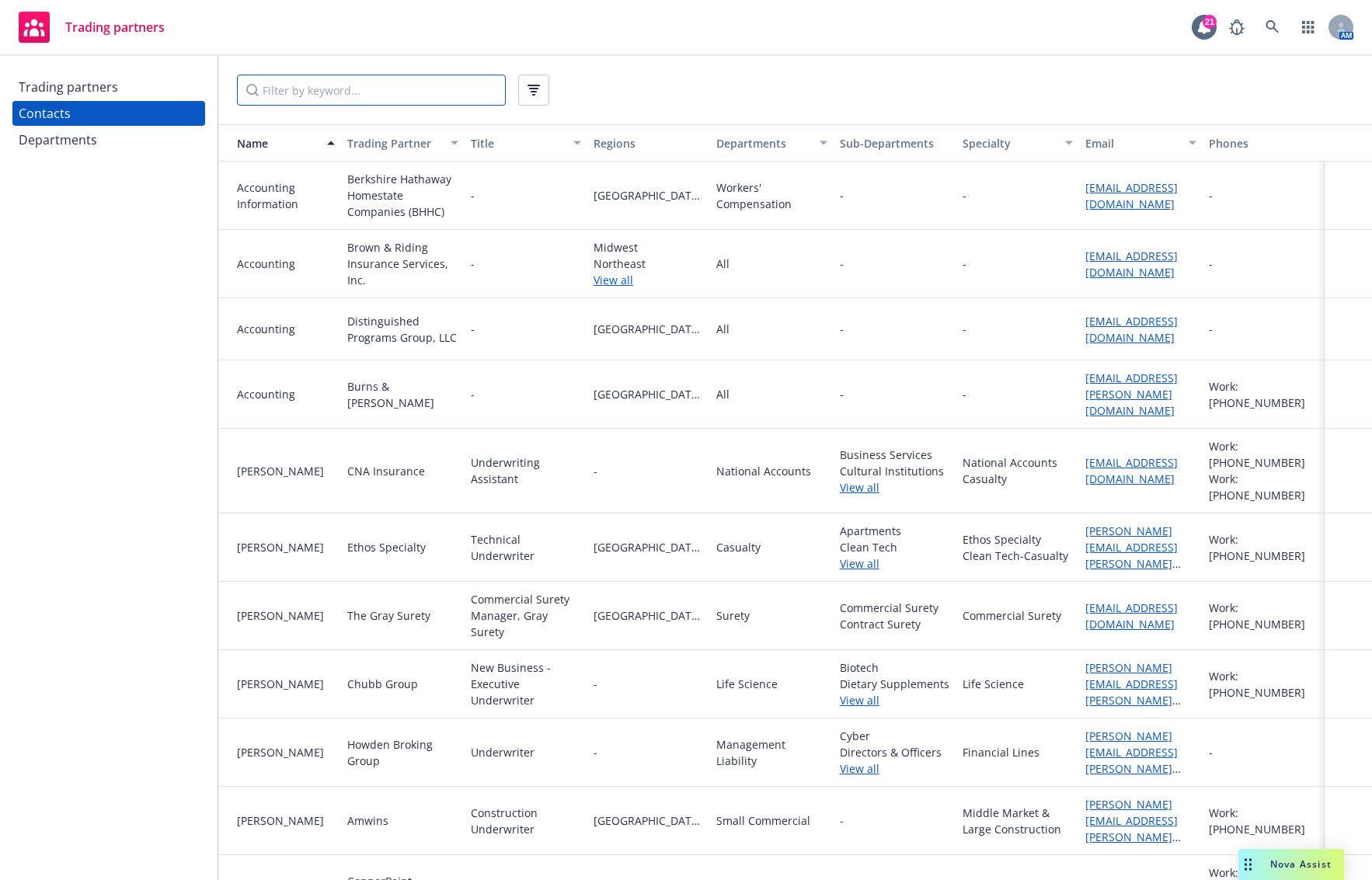
click at [438, 102] on input "Filter by keyword..." at bounding box center [371, 90] width 269 height 31
type input "[GEOGRAPHIC_DATA]"
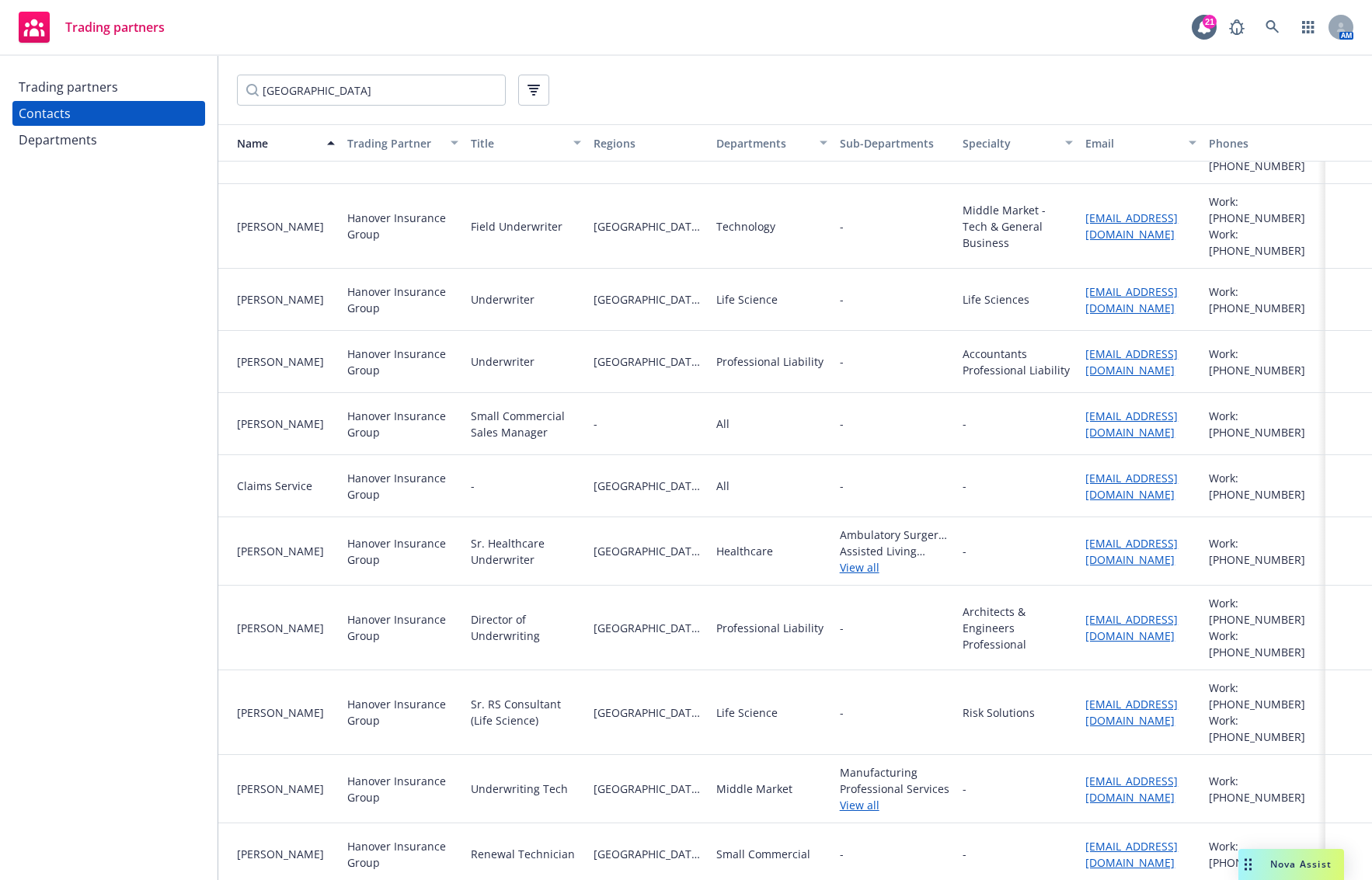
click at [648, 20] on div "Trading partners 21 AM" at bounding box center [686, 28] width 1372 height 56
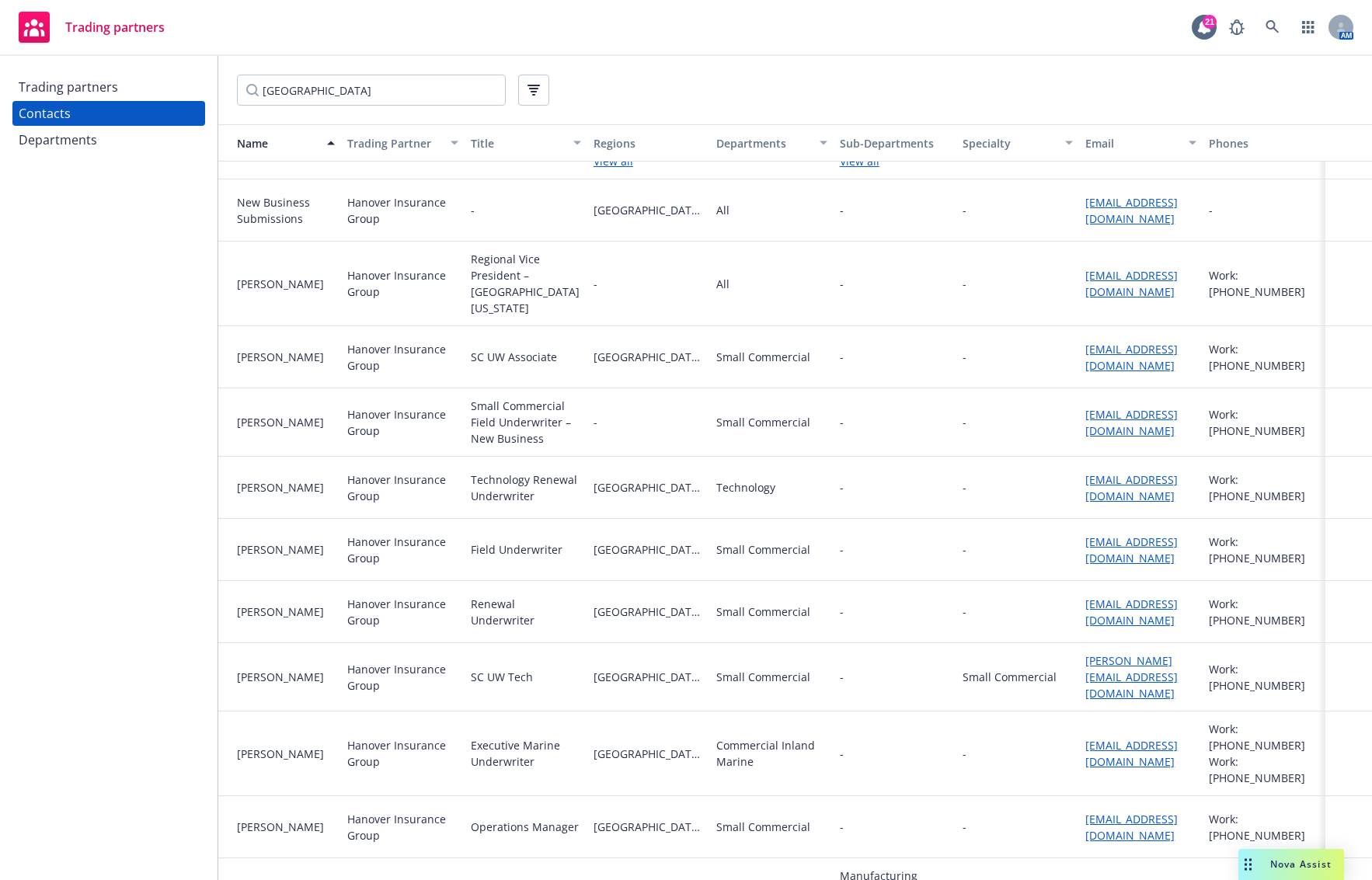
scroll to position [3653, 0]
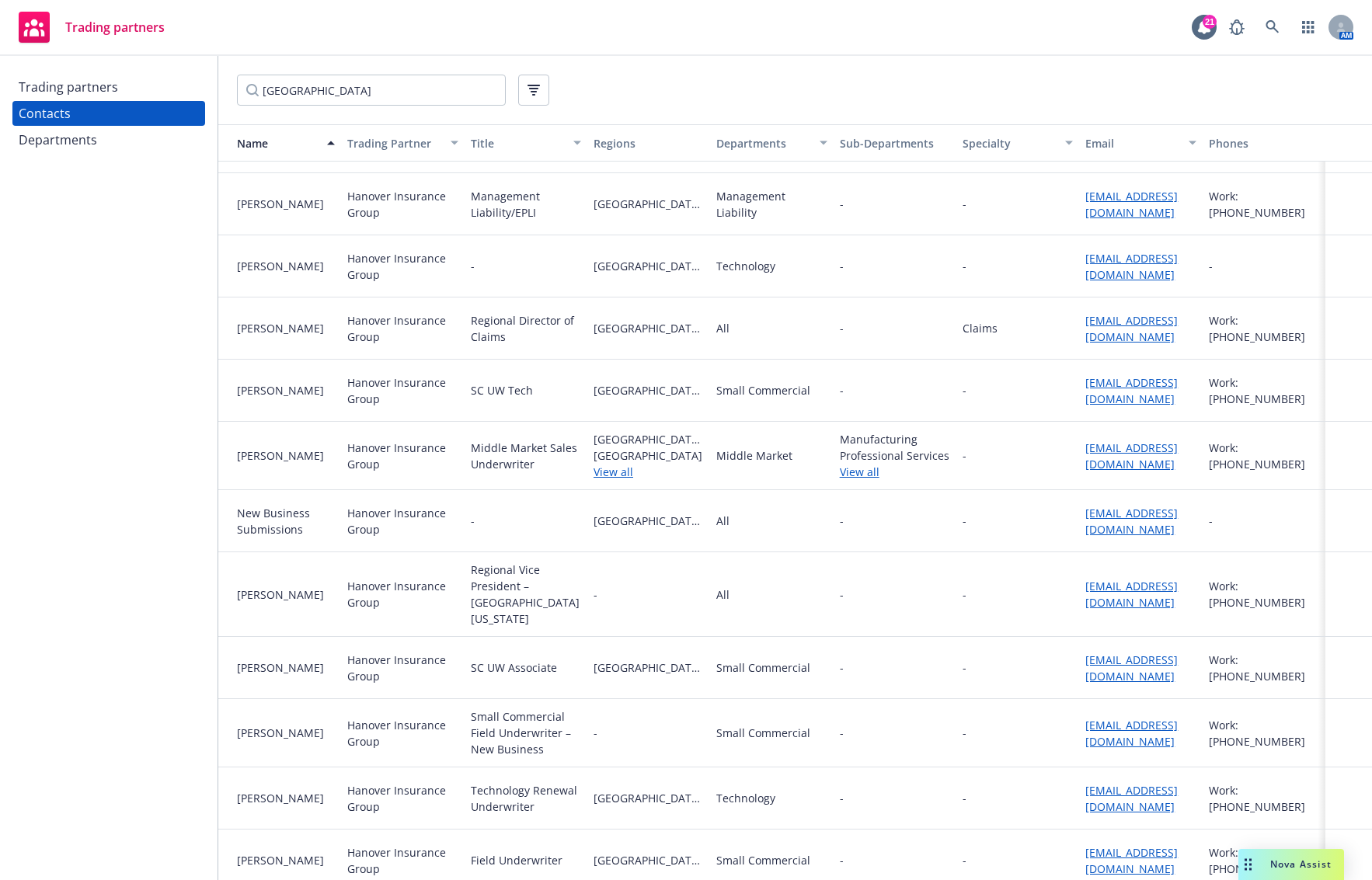
click at [726, 86] on div "[GEOGRAPHIC_DATA]" at bounding box center [795, 90] width 1116 height 31
click at [1098, 448] on link "[EMAIL_ADDRESS][DOMAIN_NAME]" at bounding box center [1131, 455] width 93 height 31
click at [1325, 268] on div at bounding box center [1348, 266] width 47 height 62
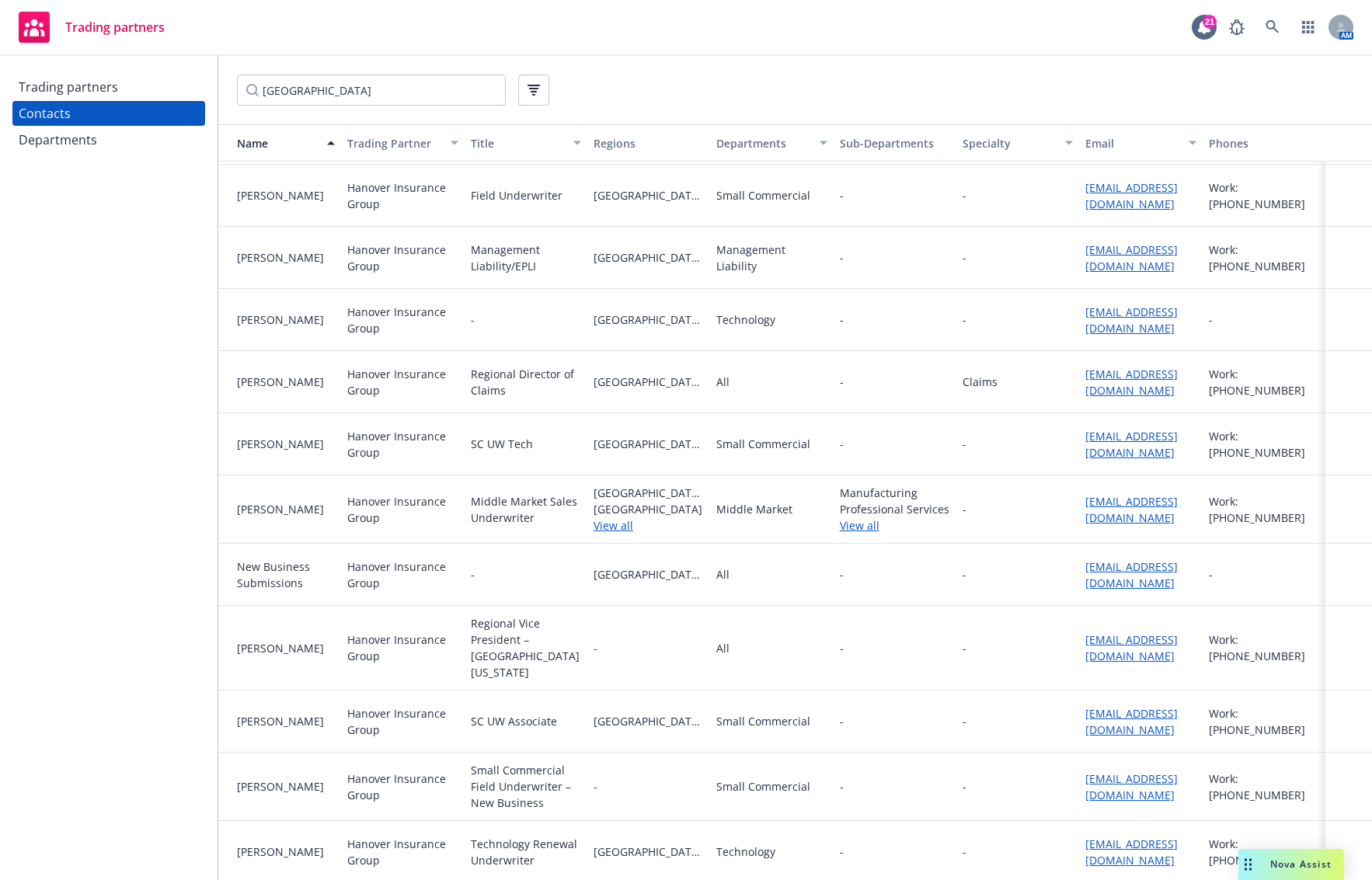
scroll to position [3576, 0]
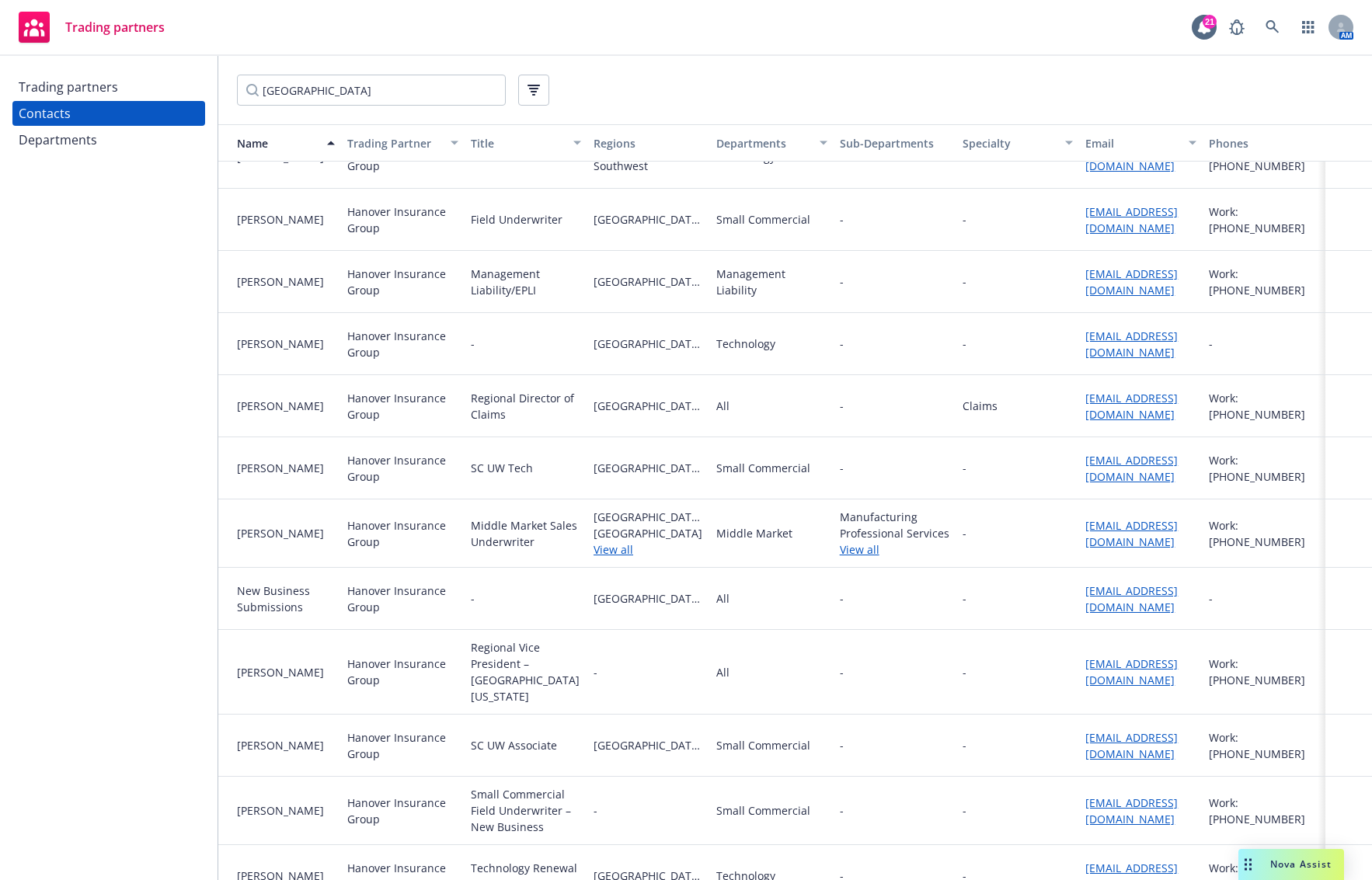
click at [1316, 114] on div "[GEOGRAPHIC_DATA]" at bounding box center [795, 90] width 1153 height 69
